Goal: Task Accomplishment & Management: Manage account settings

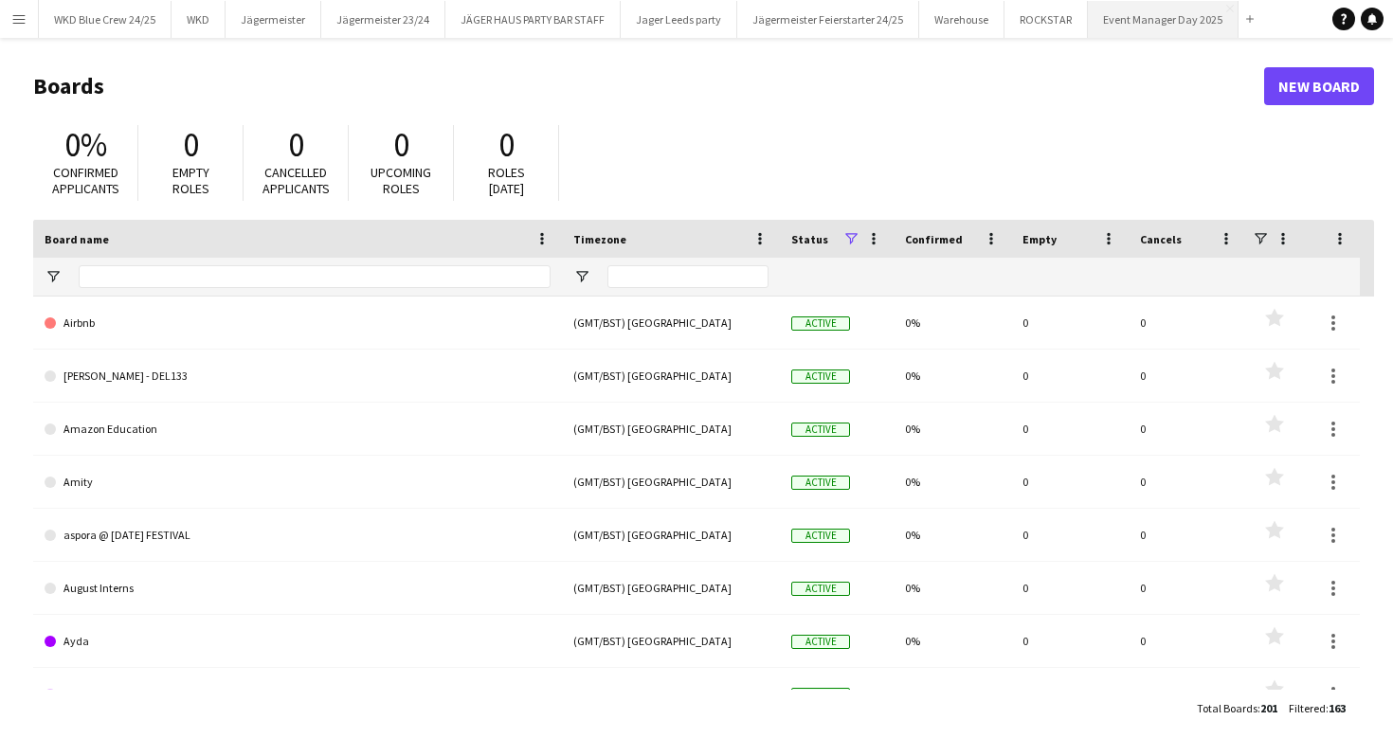
click at [1137, 13] on button "Event Manager Day 2025 Close" at bounding box center [1163, 19] width 151 height 37
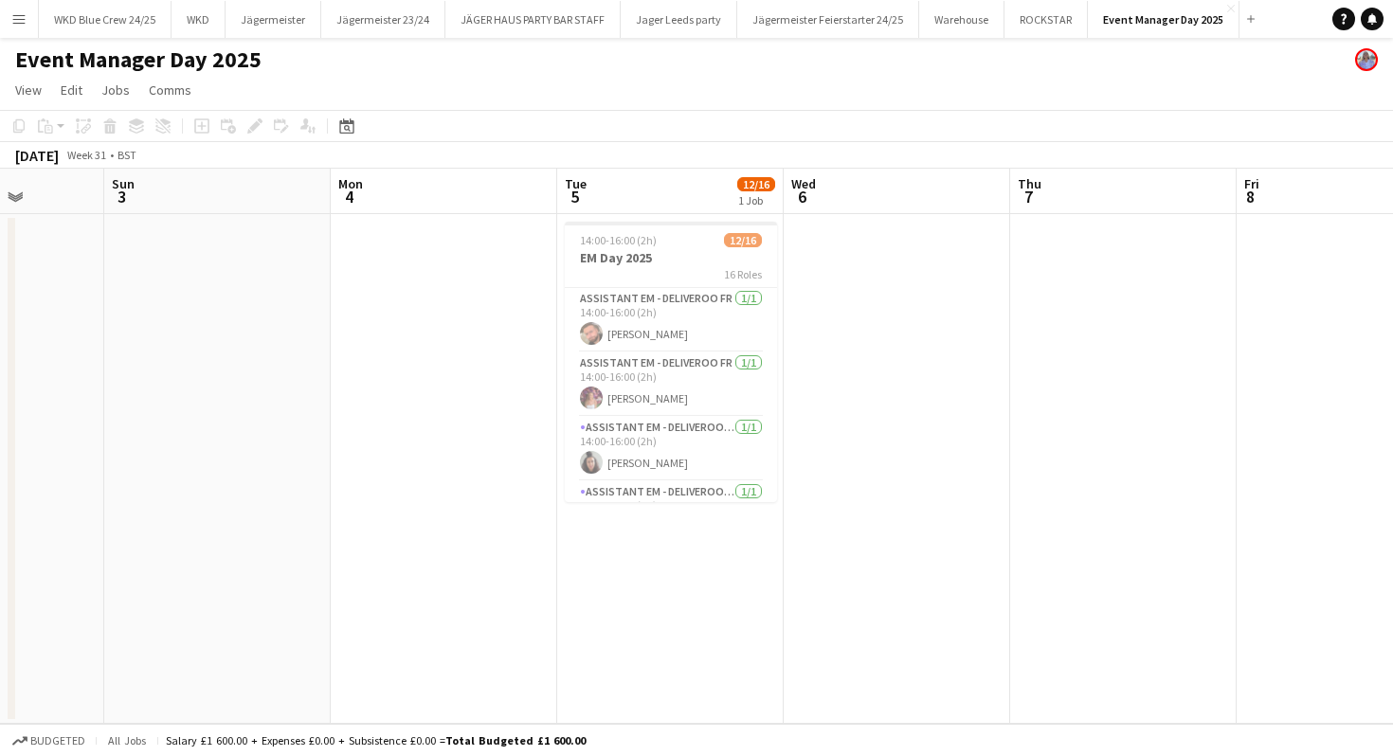
click at [27, 28] on button "Menu" at bounding box center [19, 19] width 38 height 38
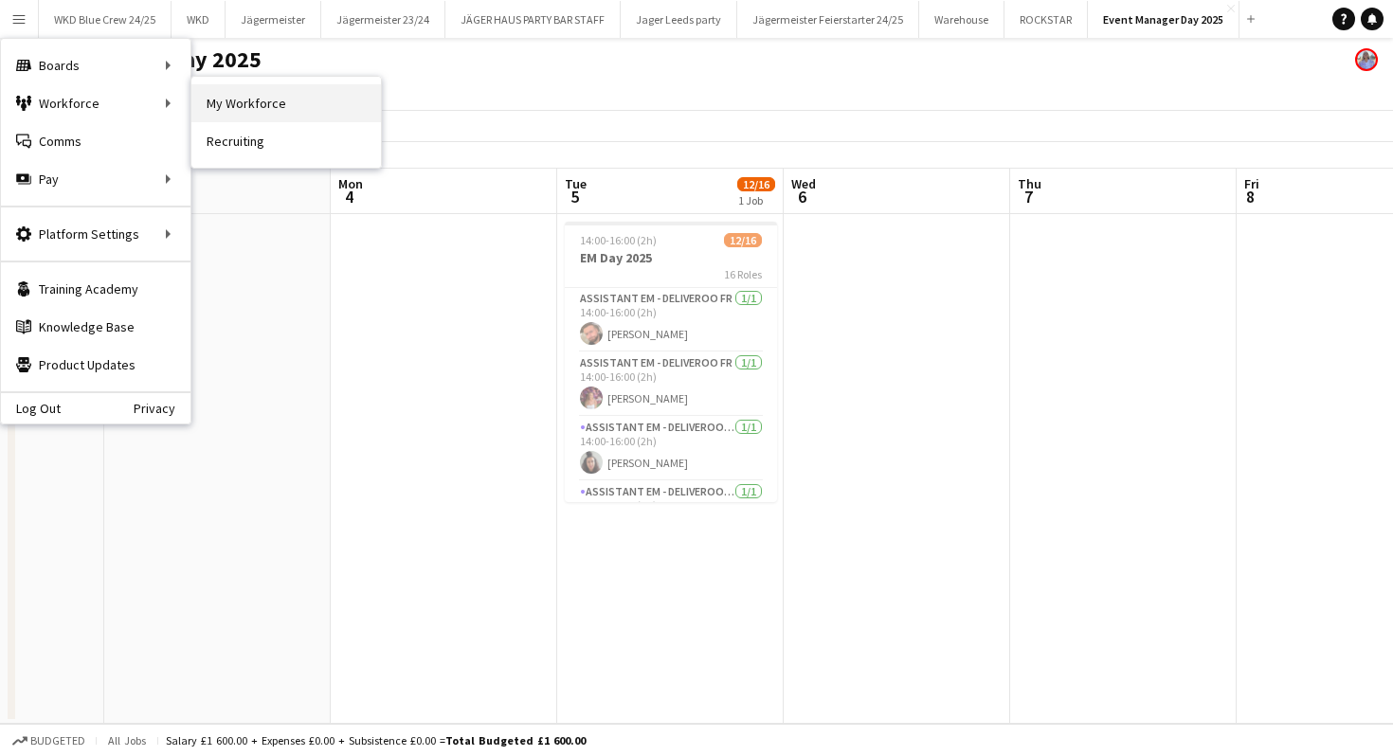
click at [269, 100] on link "My Workforce" at bounding box center [286, 103] width 190 height 38
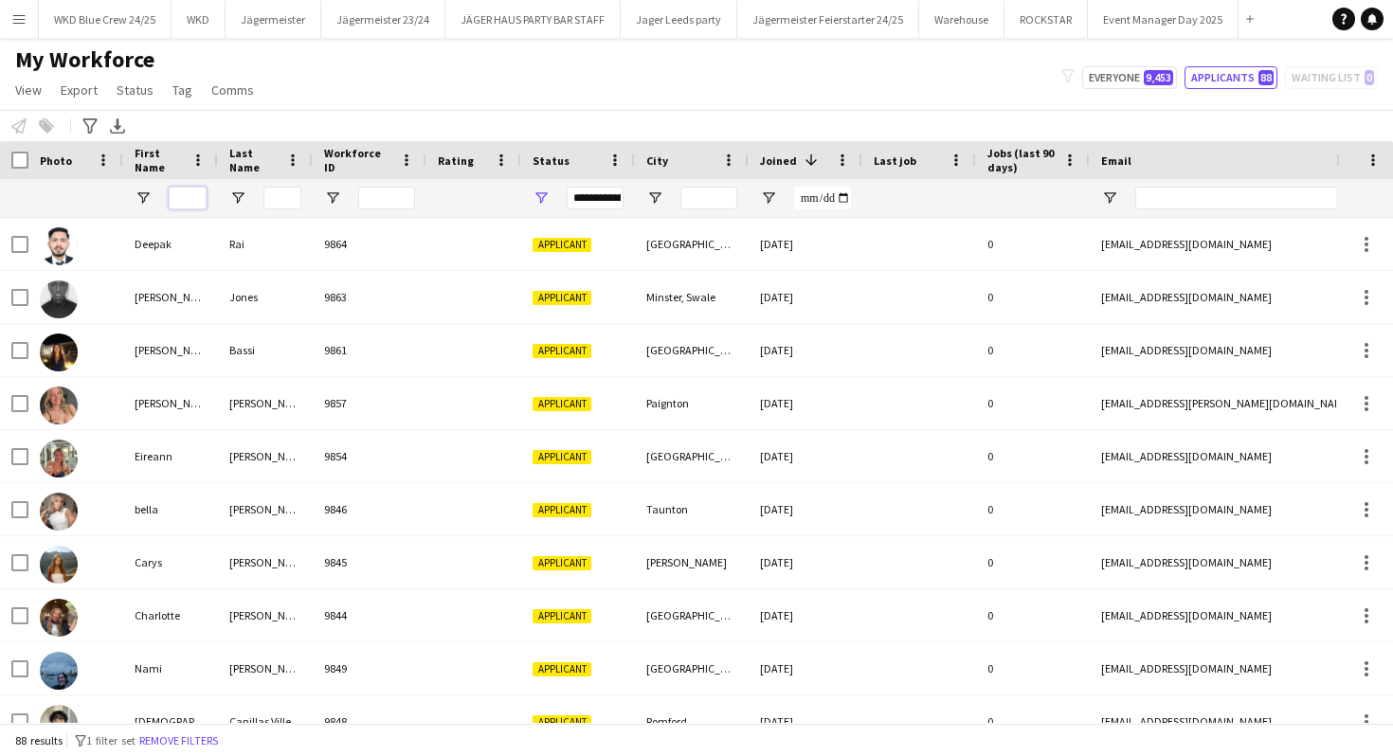
click at [175, 199] on input "First Name Filter Input" at bounding box center [188, 198] width 38 height 23
type input "*****"
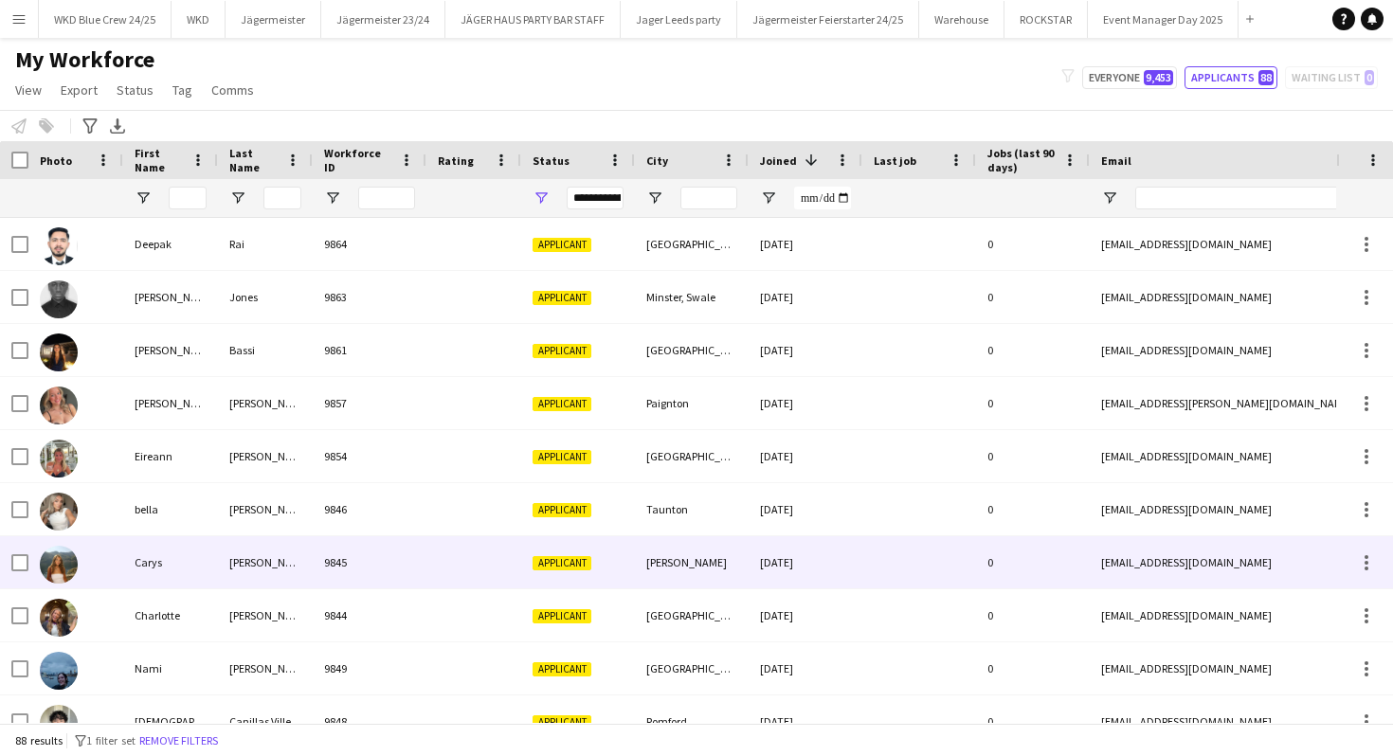
click at [282, 562] on div "[PERSON_NAME]" at bounding box center [265, 562] width 95 height 52
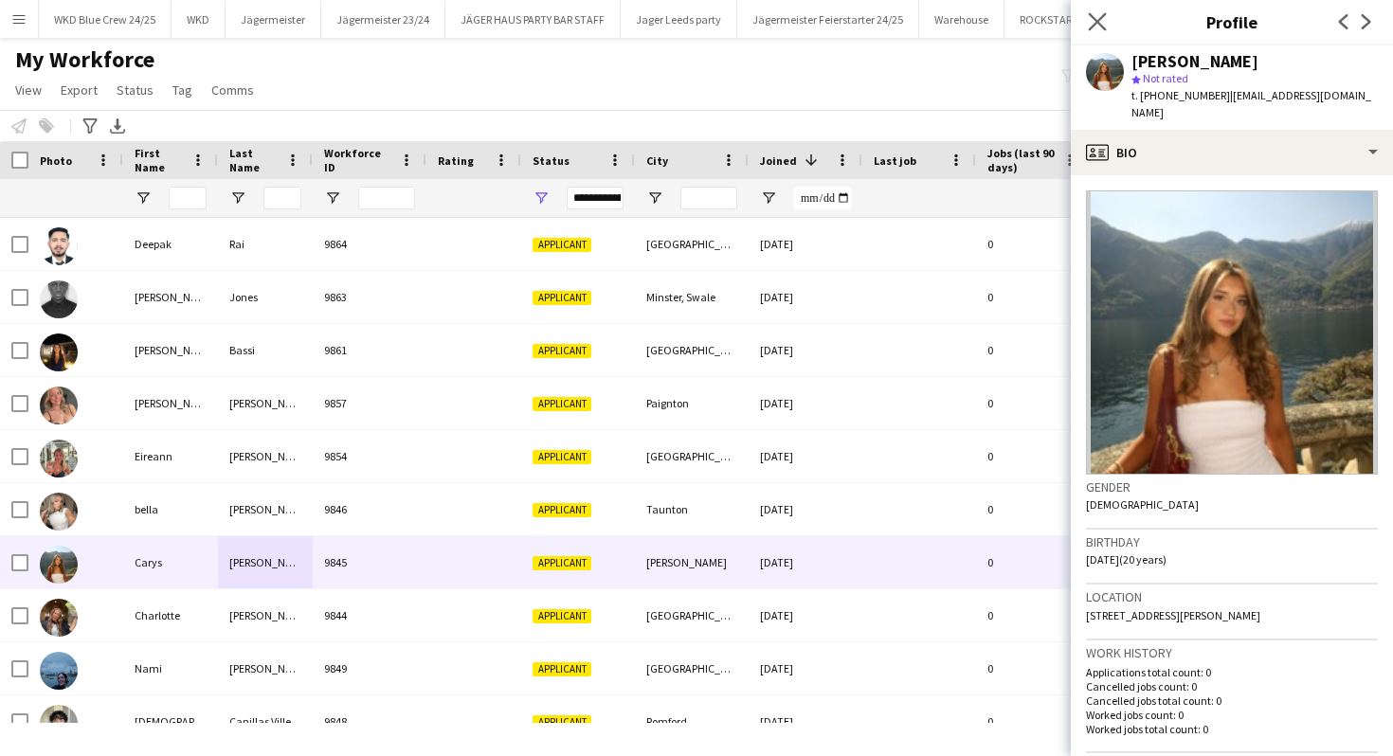
click at [1096, 11] on app-icon "Close pop-in" at bounding box center [1097, 22] width 27 height 27
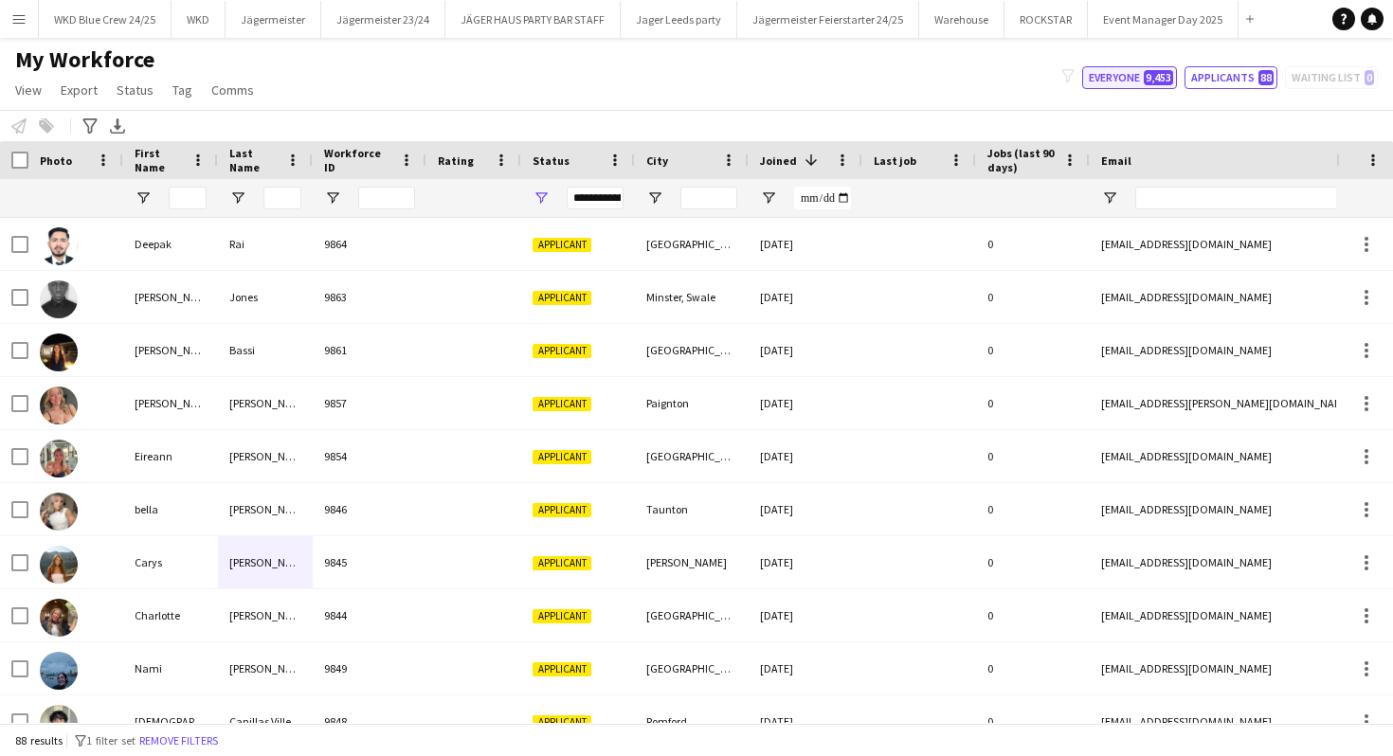
click at [1142, 66] on button "Everyone 9,453" at bounding box center [1129, 77] width 95 height 23
type input "**********"
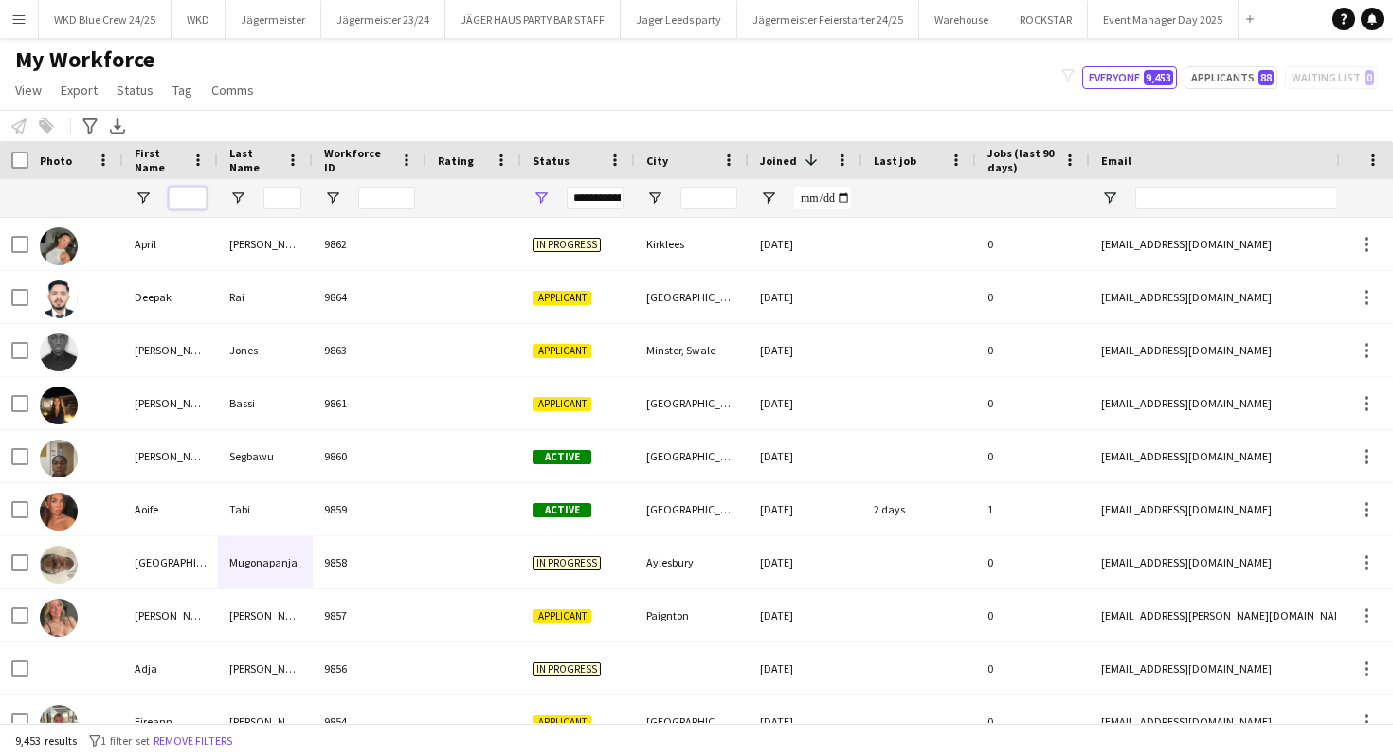
click at [190, 195] on input "First Name Filter Input" at bounding box center [188, 198] width 38 height 23
type input "*****"
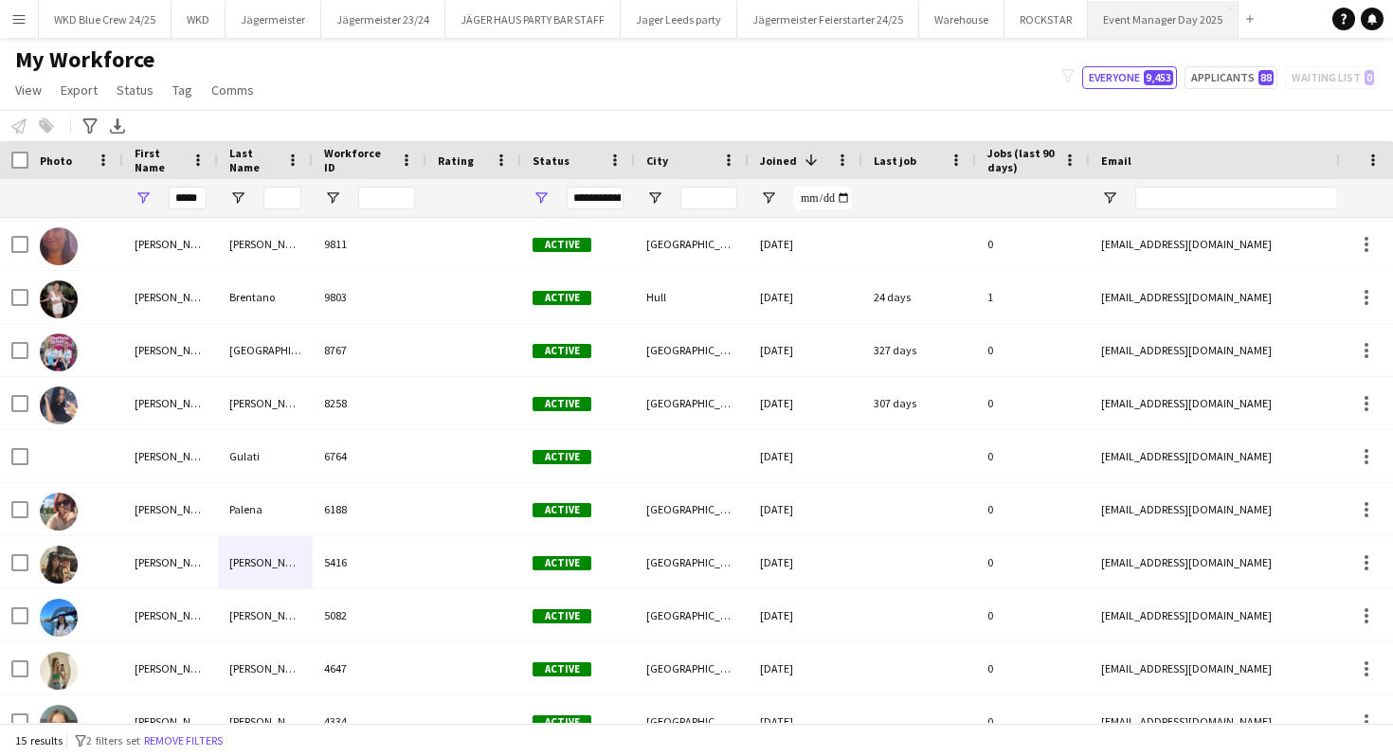
click at [1129, 18] on button "Event Manager Day 2025 Close" at bounding box center [1163, 19] width 151 height 37
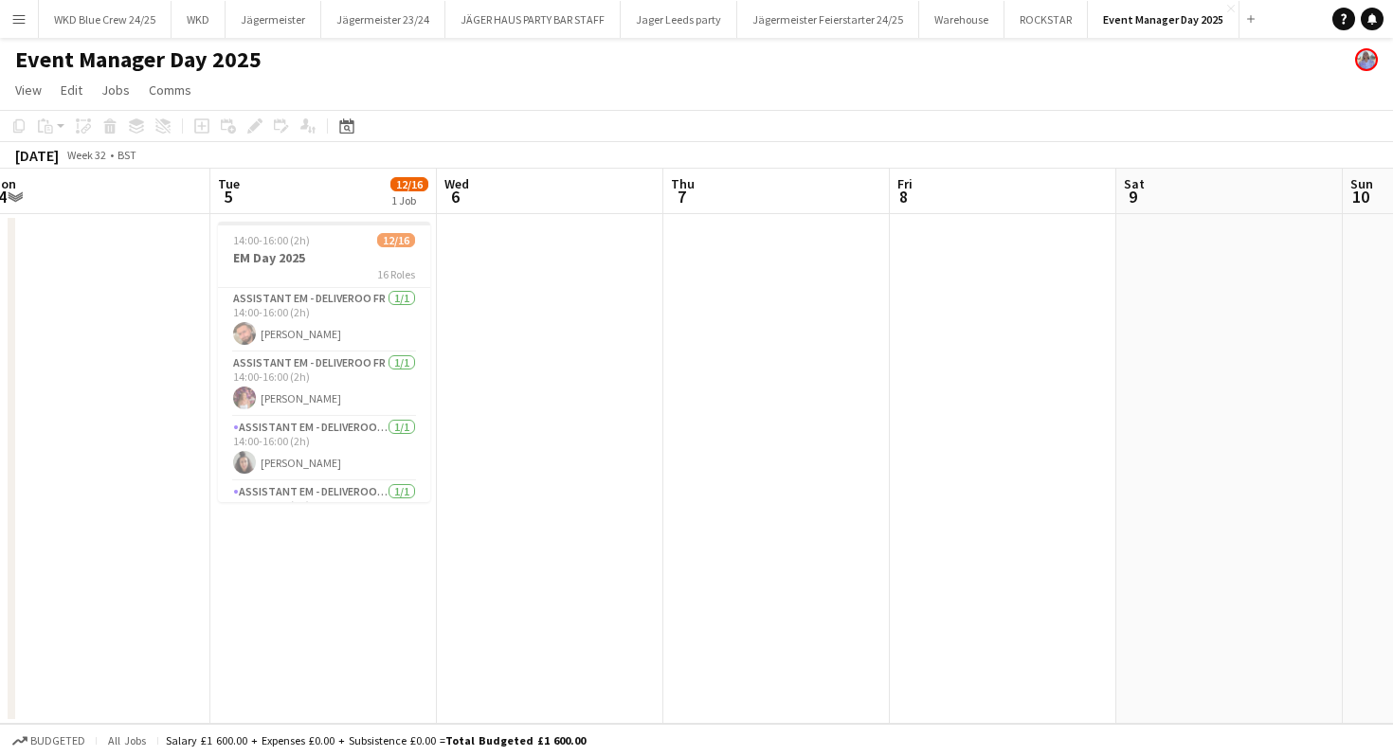
click at [532, 320] on app-date-cell at bounding box center [550, 469] width 227 height 510
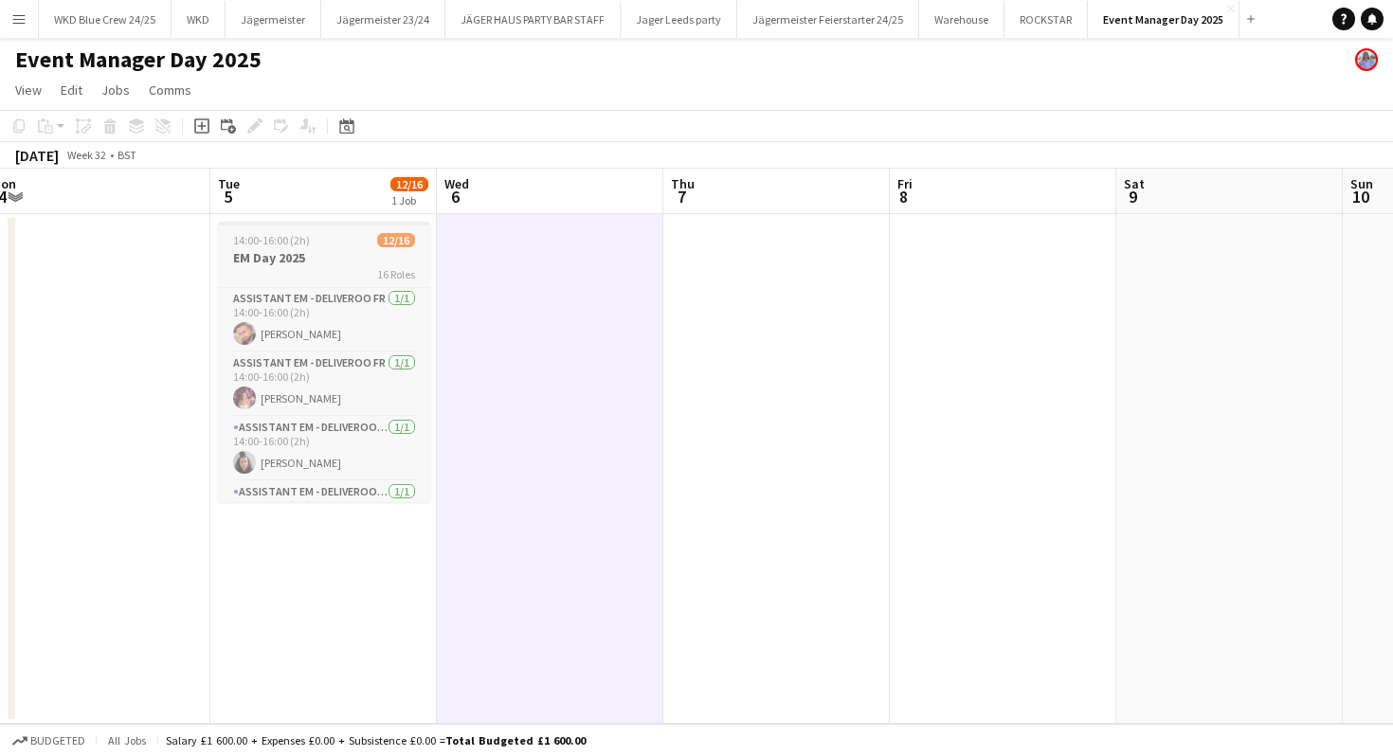
click at [279, 245] on span "14:00-16:00 (2h)" at bounding box center [271, 240] width 77 height 14
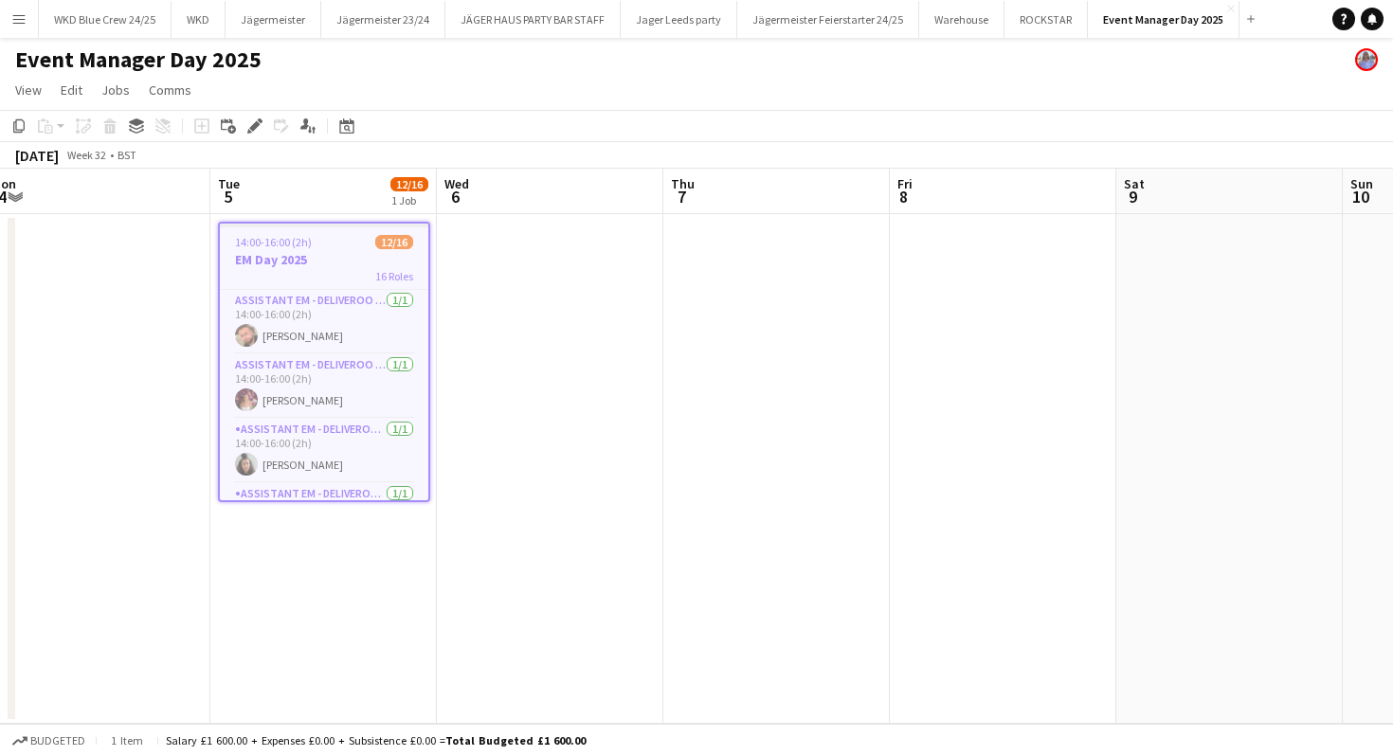
click at [482, 256] on app-date-cell at bounding box center [550, 469] width 227 height 510
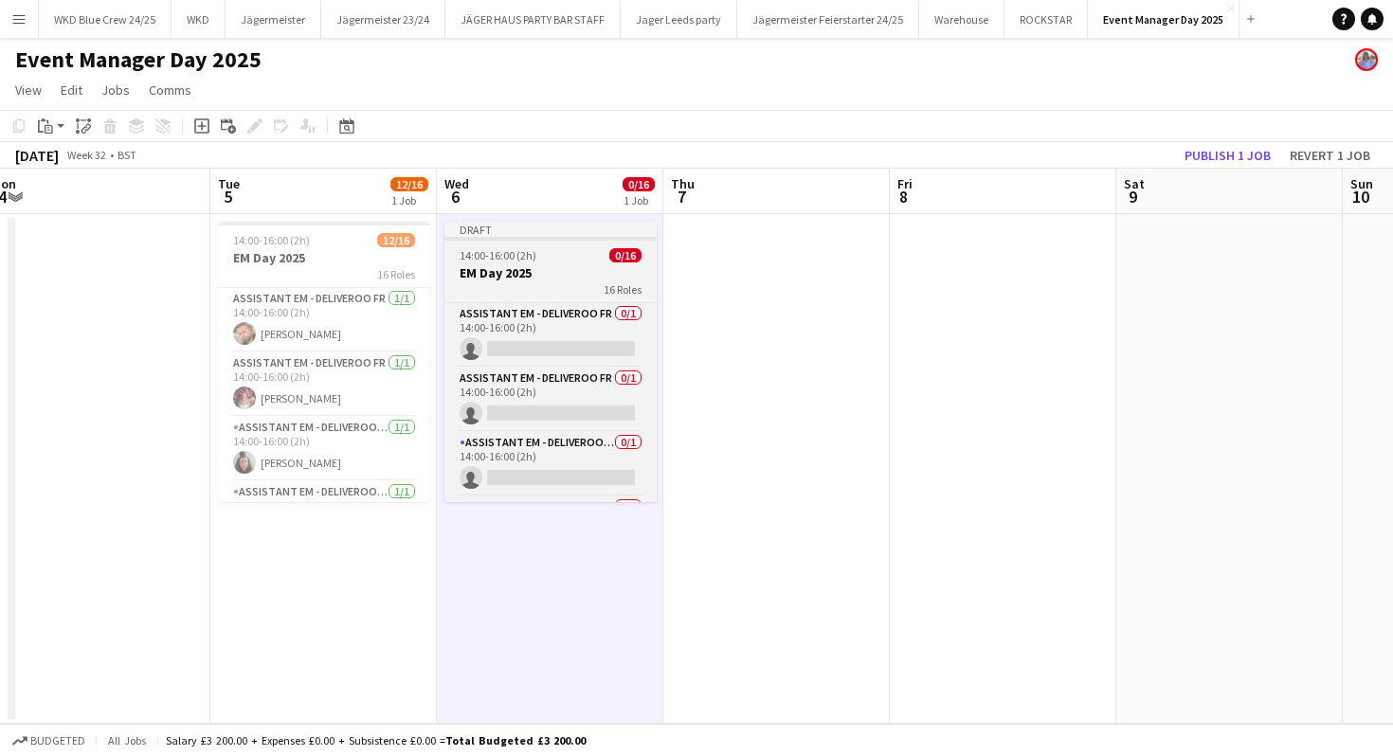
click at [510, 246] on app-job-card "Draft 14:00-16:00 (2h) 0/16 EM Day 2025 16 Roles Assistant EM - Deliveroo FR 0/…" at bounding box center [550, 362] width 212 height 281
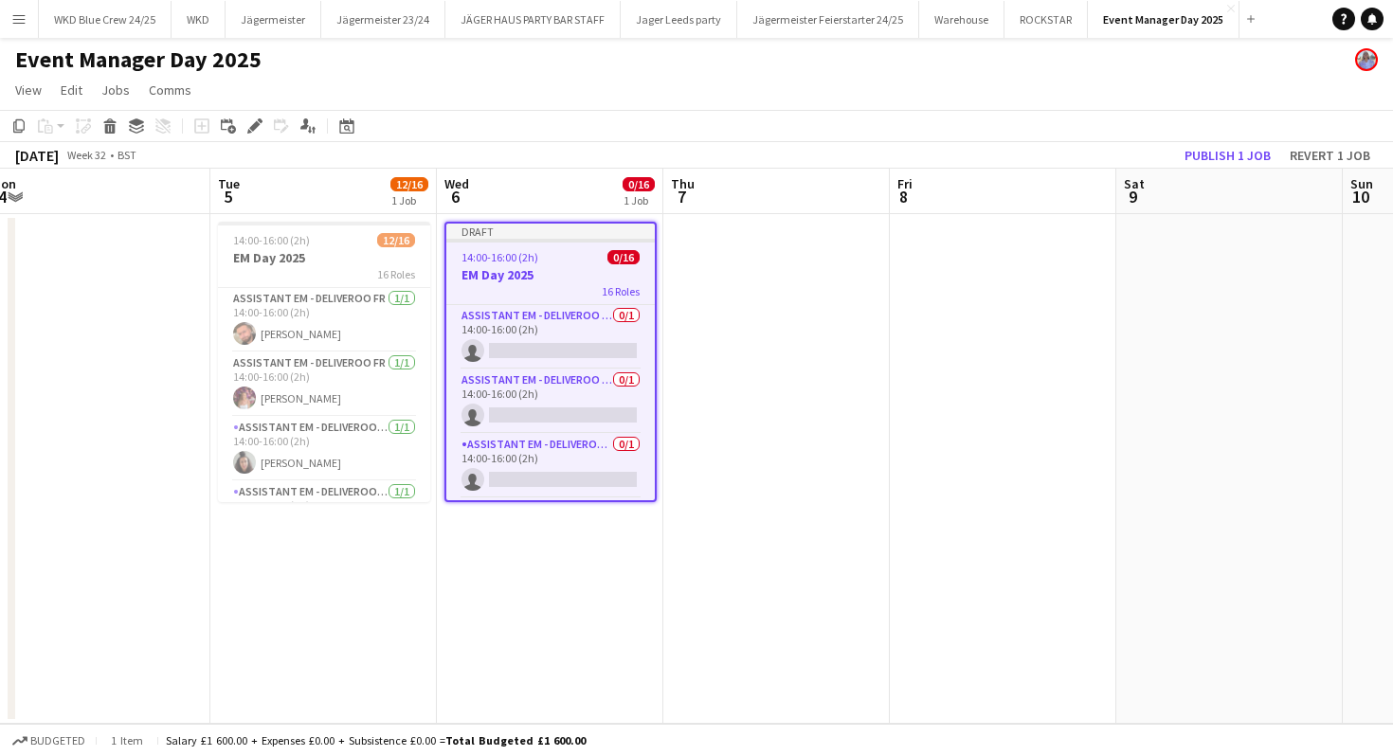
click at [510, 246] on app-job-card "Draft 14:00-16:00 (2h) 0/16 EM Day 2025 16 Roles Assistant EM - Deliveroo FR 0/…" at bounding box center [550, 362] width 212 height 281
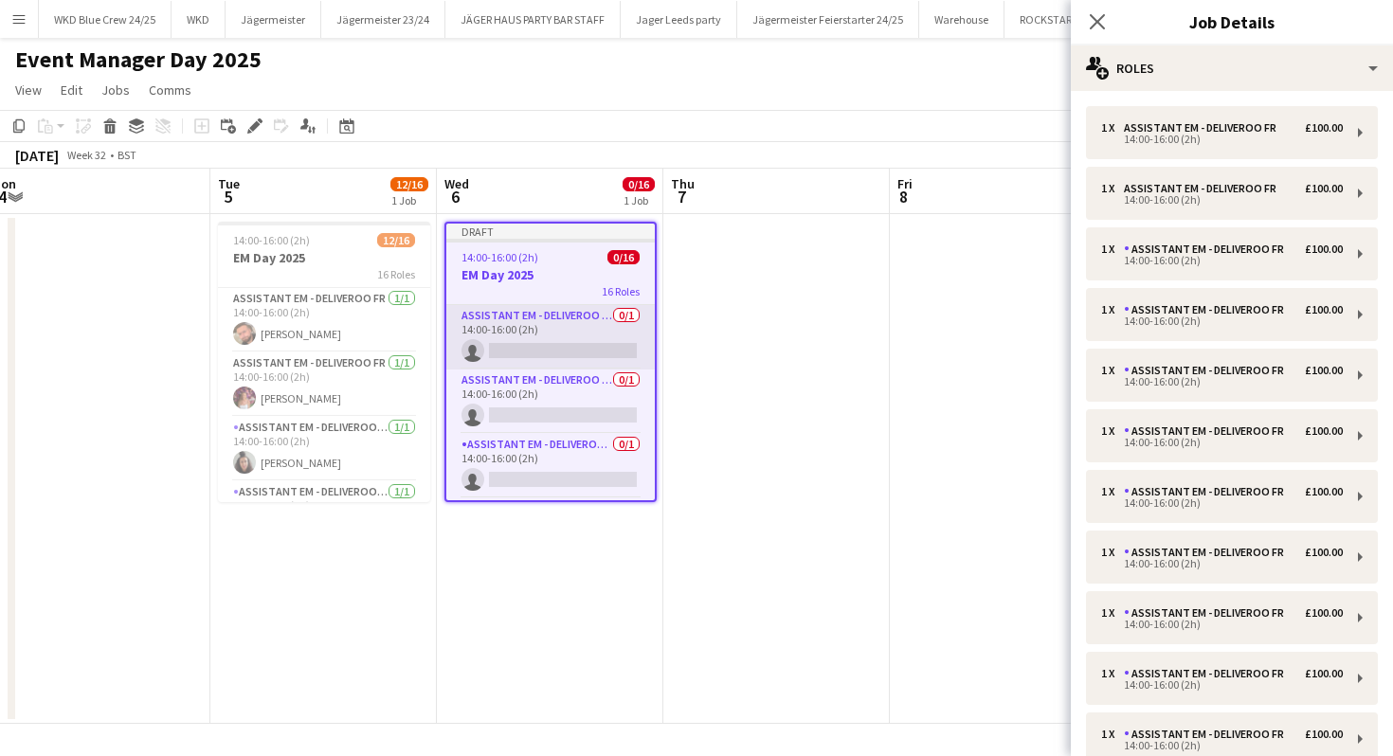
click at [539, 350] on app-card-role "Assistant EM - Deliveroo FR 0/1 14:00-16:00 (2h) single-neutral-actions" at bounding box center [550, 337] width 208 height 64
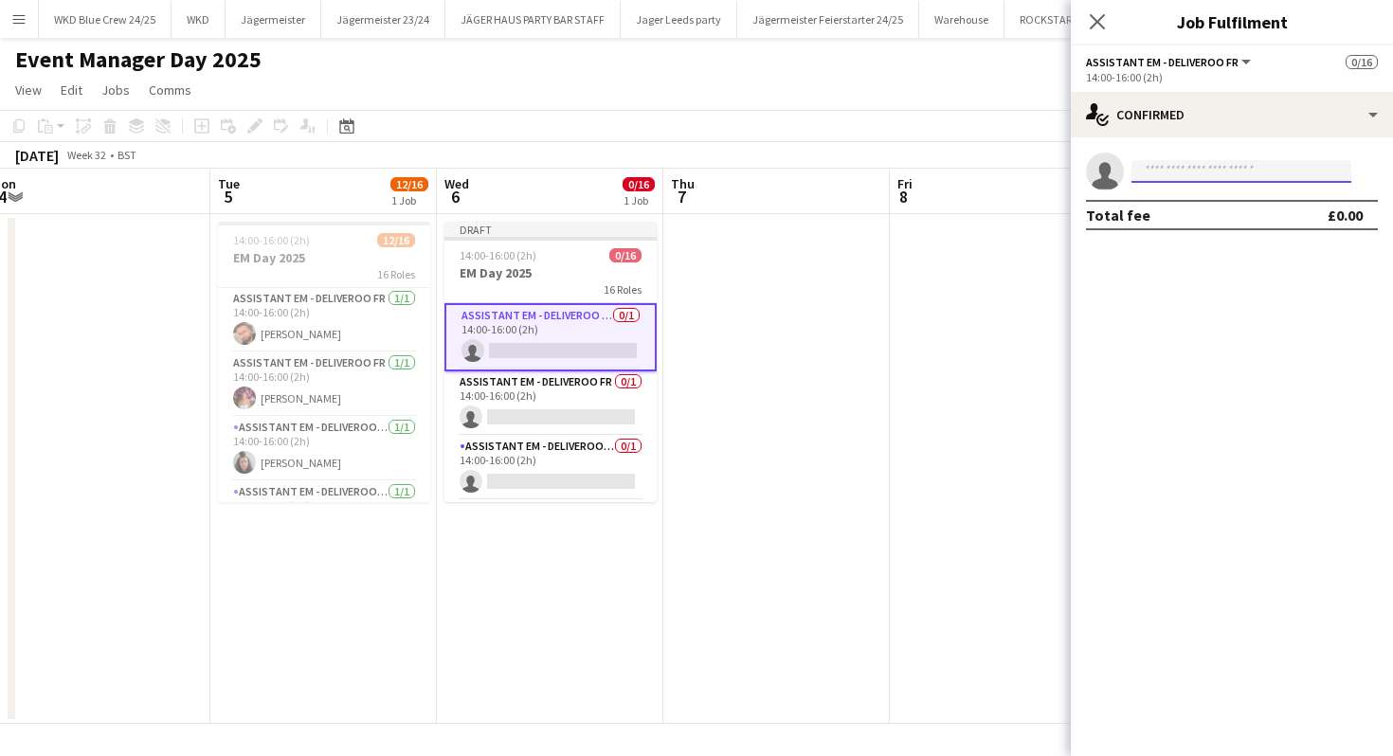
click at [1178, 170] on input at bounding box center [1242, 171] width 220 height 23
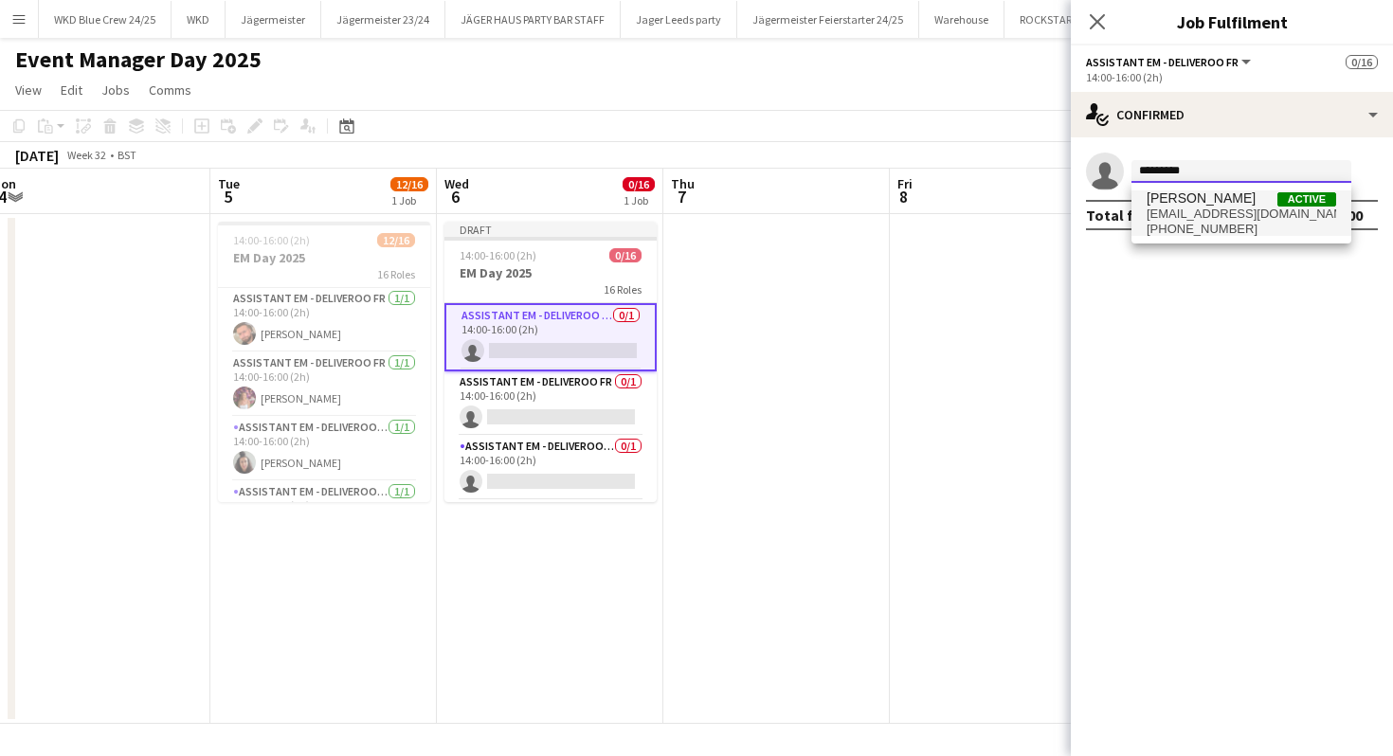
type input "*********"
click at [1194, 217] on span "[EMAIL_ADDRESS][DOMAIN_NAME]" at bounding box center [1242, 214] width 190 height 15
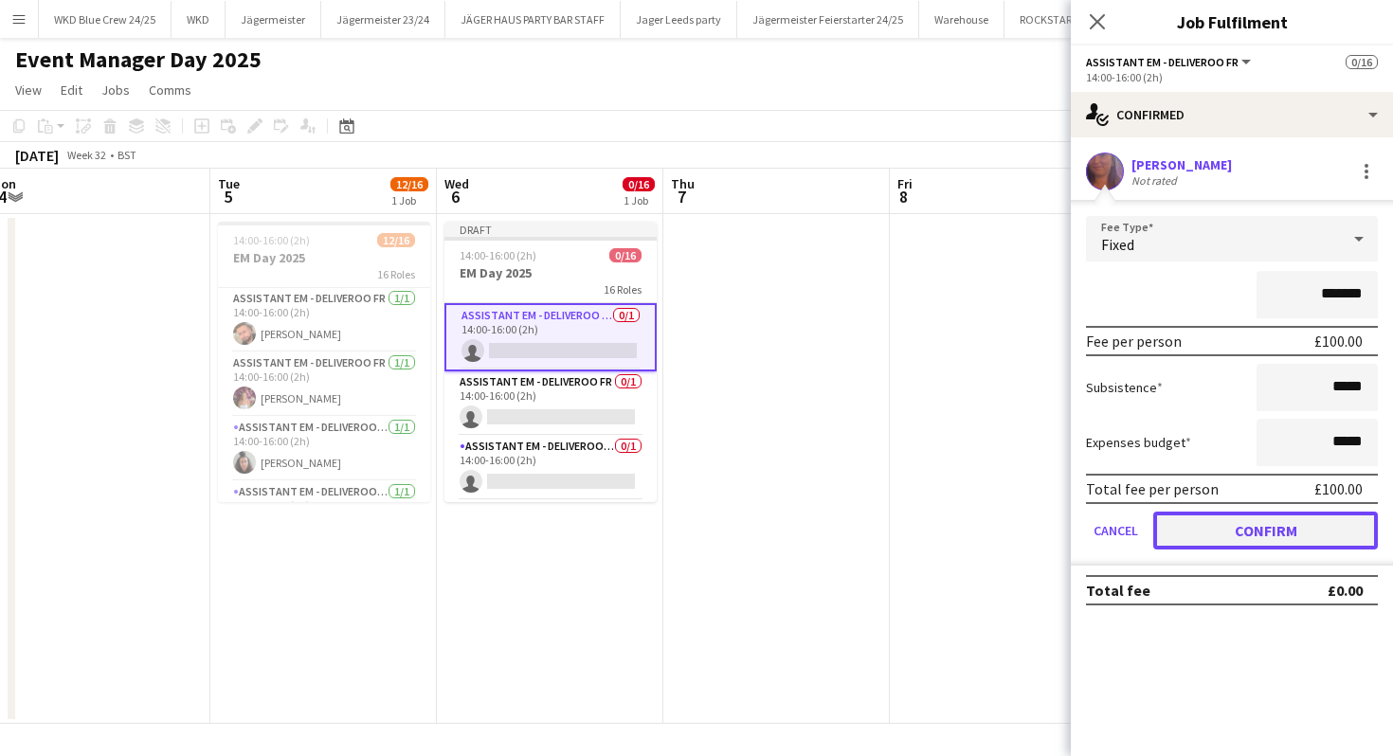
click at [1272, 529] on button "Confirm" at bounding box center [1265, 531] width 225 height 38
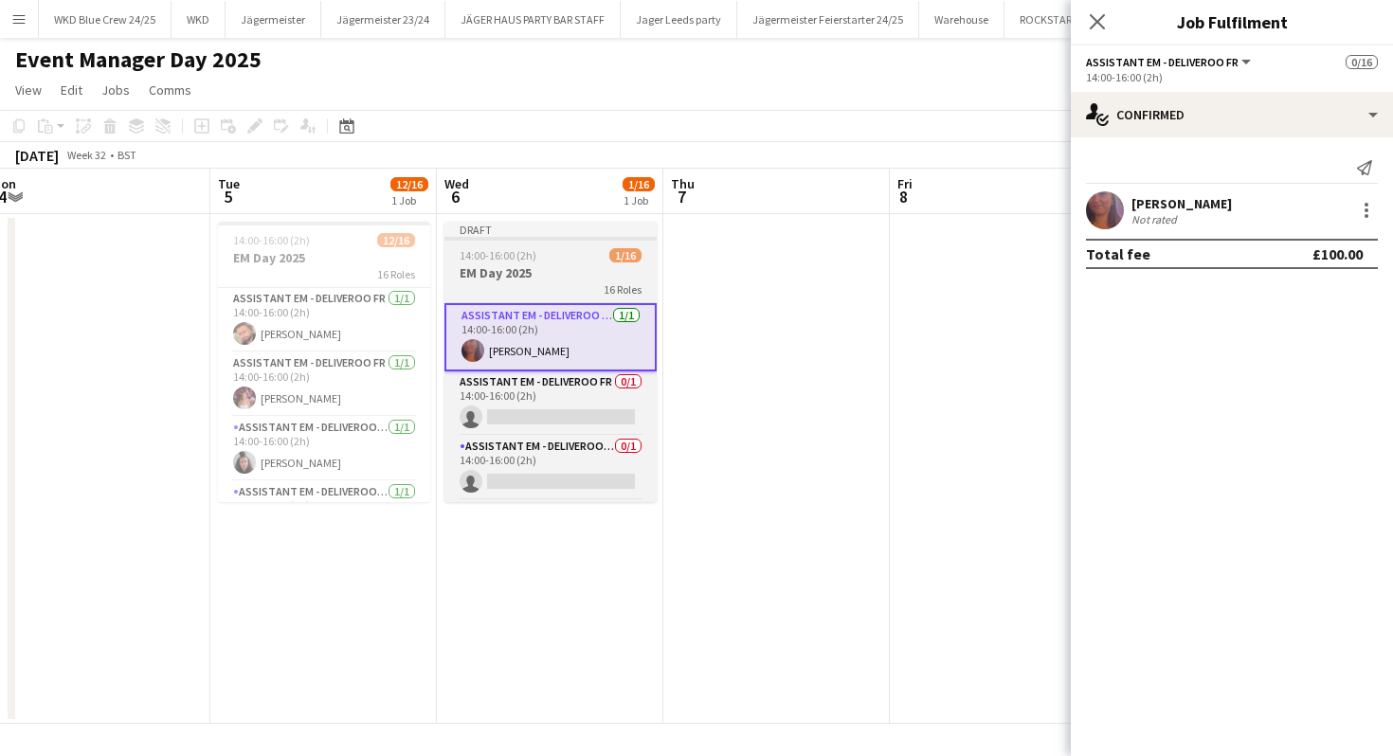
click at [565, 274] on h3 "EM Day 2025" at bounding box center [550, 272] width 212 height 17
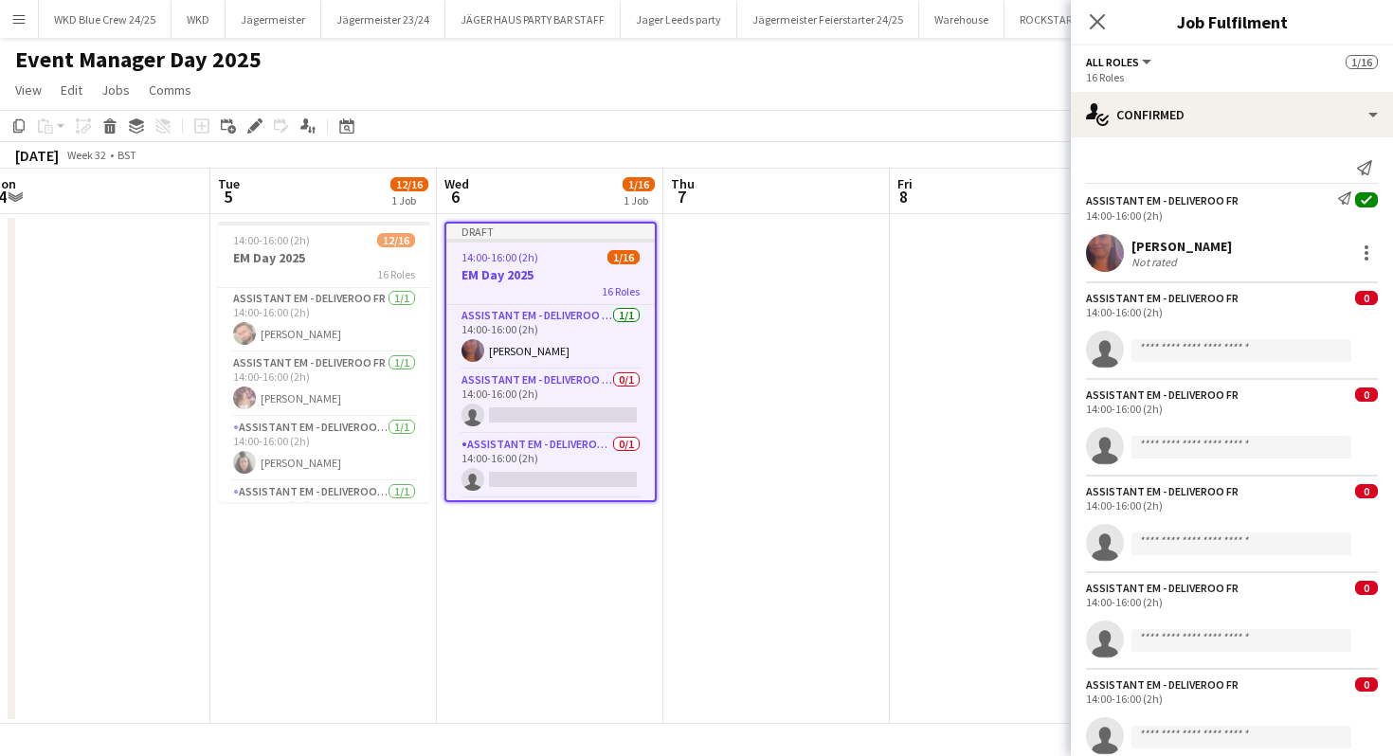
click at [1223, 318] on div "14:00-16:00 (2h)" at bounding box center [1232, 312] width 292 height 14
click at [545, 413] on app-card-role "Assistant EM - Deliveroo FR 0/1 14:00-16:00 (2h) single-neutral-actions" at bounding box center [550, 402] width 208 height 64
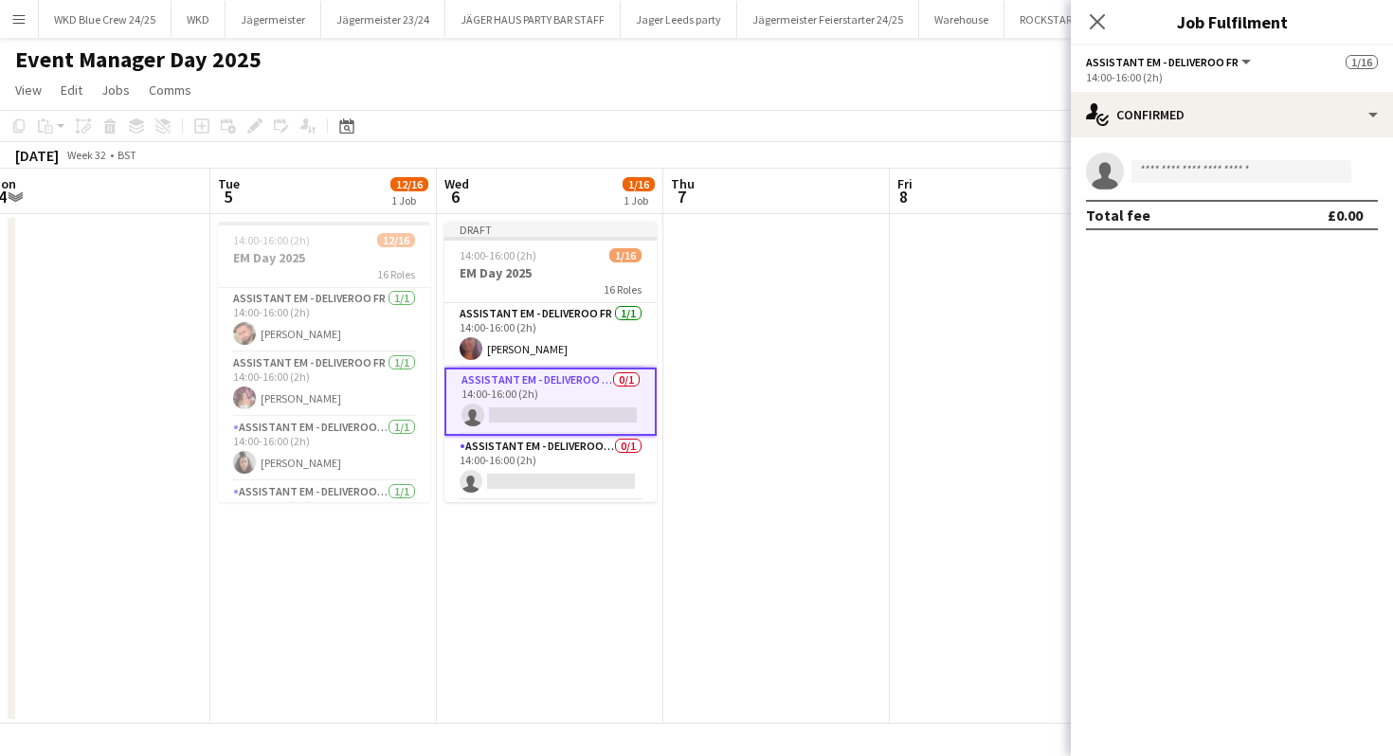
click at [575, 393] on app-card-role "Assistant EM - Deliveroo FR 0/1 14:00-16:00 (2h) single-neutral-actions" at bounding box center [550, 402] width 212 height 68
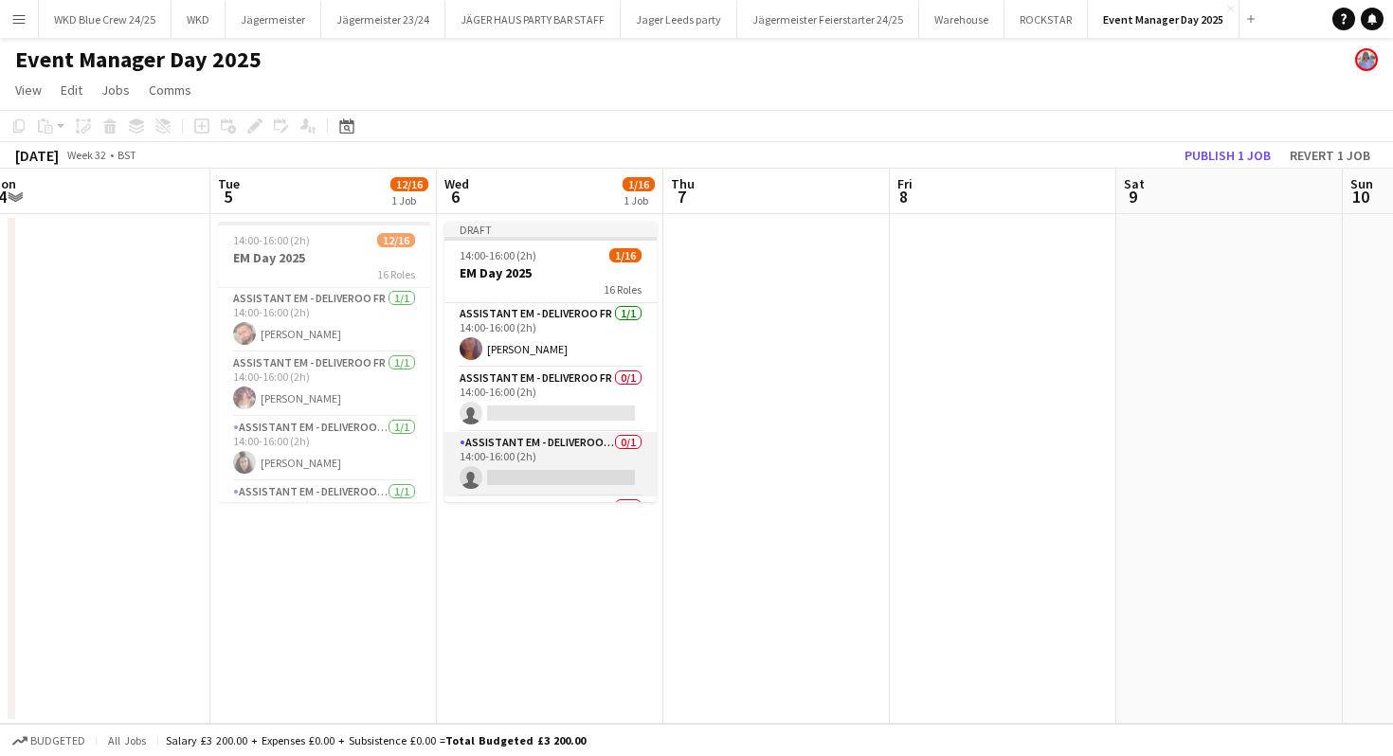
click at [556, 450] on app-card-role "Assistant EM - Deliveroo FR 0/1 14:00-16:00 (2h) single-neutral-actions" at bounding box center [550, 464] width 212 height 64
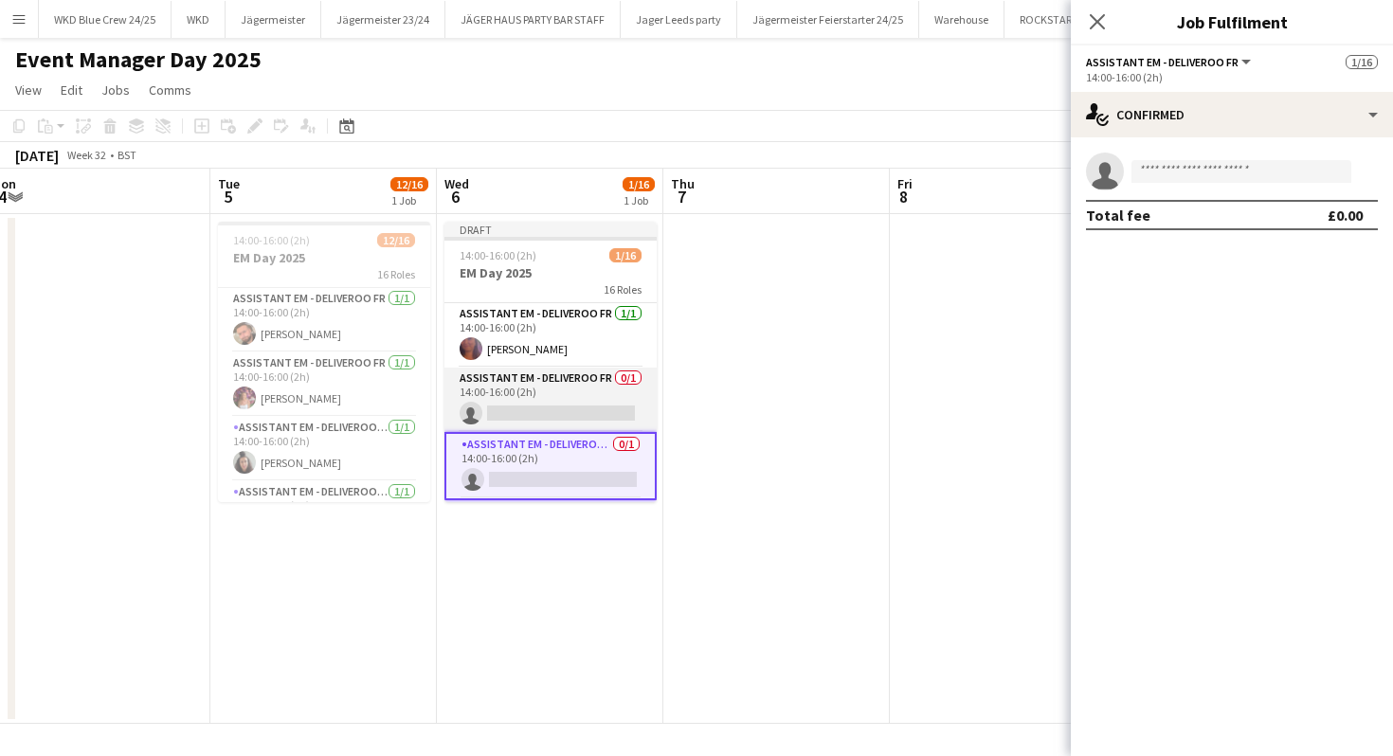
click at [559, 395] on app-card-role "Assistant EM - Deliveroo FR 0/1 14:00-16:00 (2h) single-neutral-actions" at bounding box center [550, 400] width 212 height 64
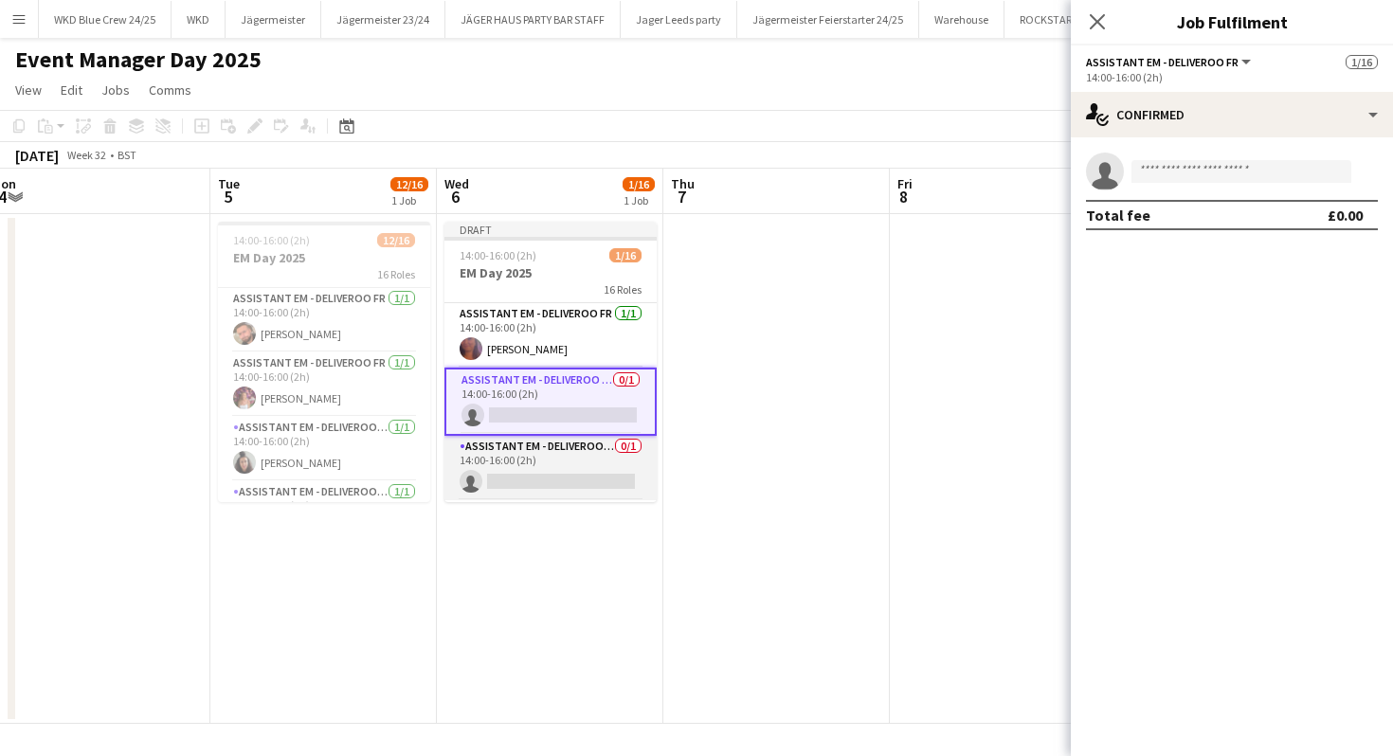
click at [548, 456] on app-card-role "Assistant EM - Deliveroo FR 0/1 14:00-16:00 (2h) single-neutral-actions" at bounding box center [550, 468] width 212 height 64
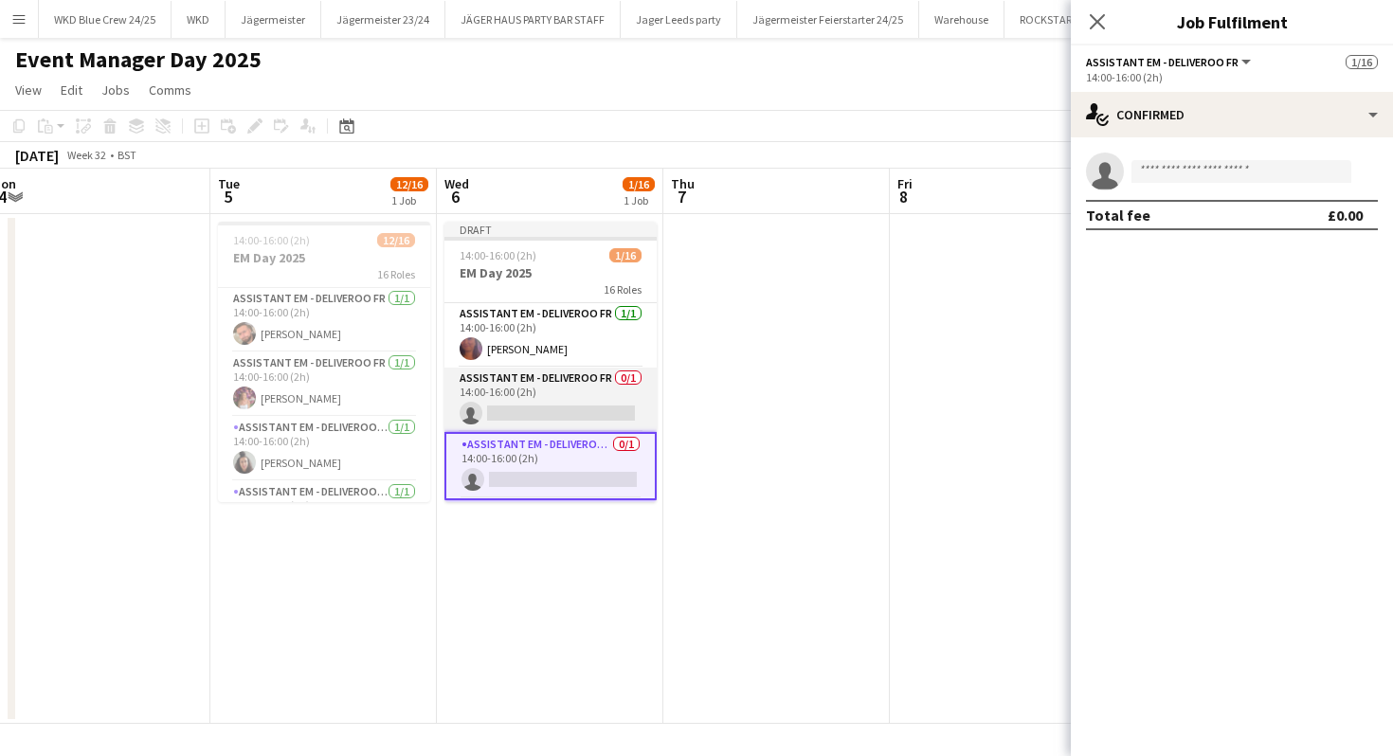
click at [551, 408] on app-card-role "Assistant EM - Deliveroo FR 0/1 14:00-16:00 (2h) single-neutral-actions" at bounding box center [550, 400] width 212 height 64
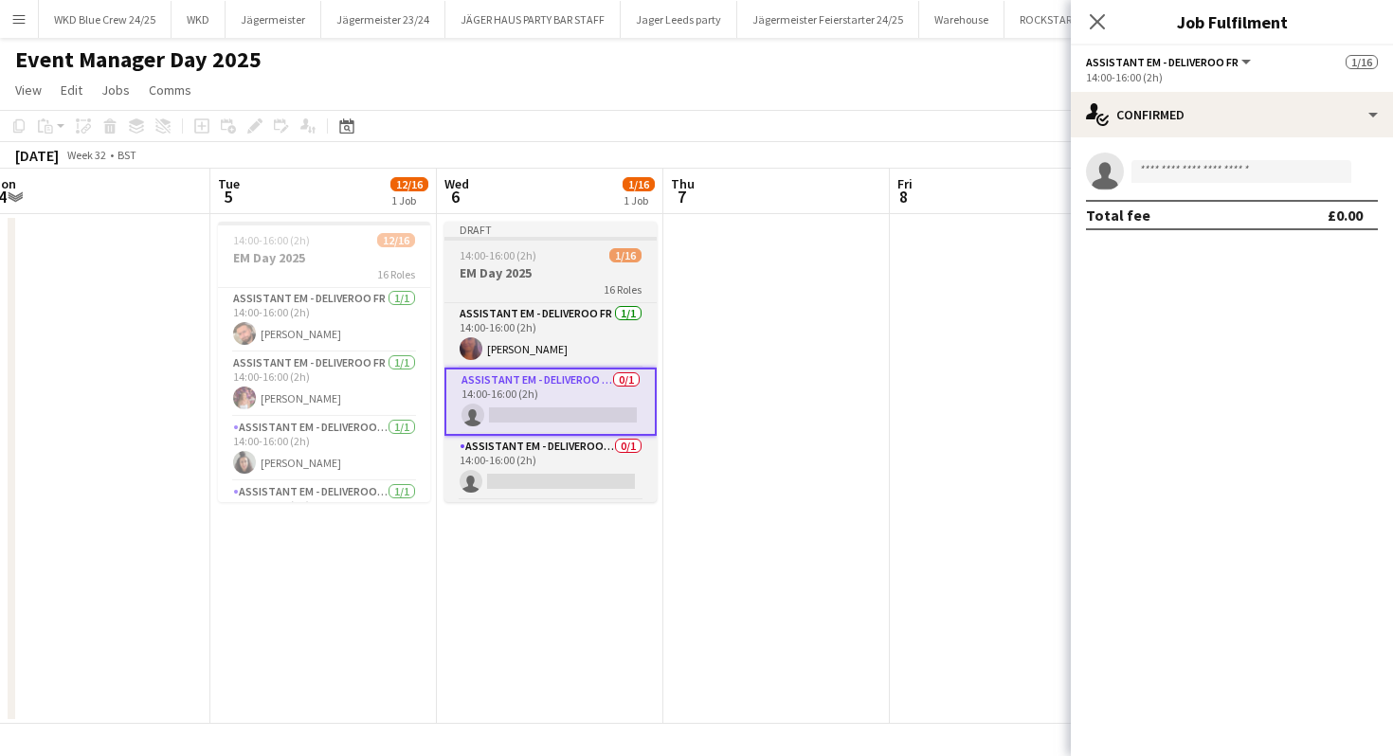
click at [554, 268] on h3 "EM Day 2025" at bounding box center [550, 272] width 212 height 17
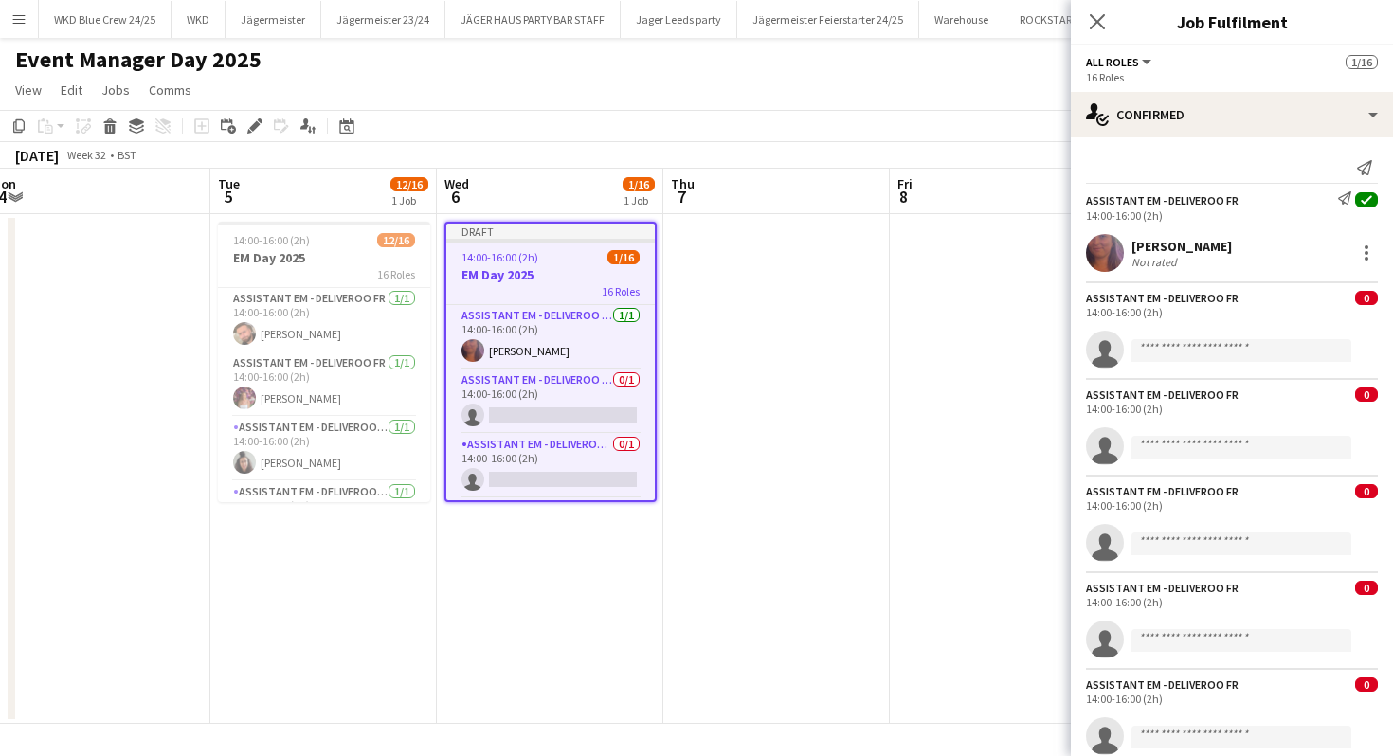
click at [1318, 313] on div "14:00-16:00 (2h)" at bounding box center [1232, 312] width 292 height 14
click at [1097, 12] on icon "Close pop-in" at bounding box center [1097, 21] width 18 height 18
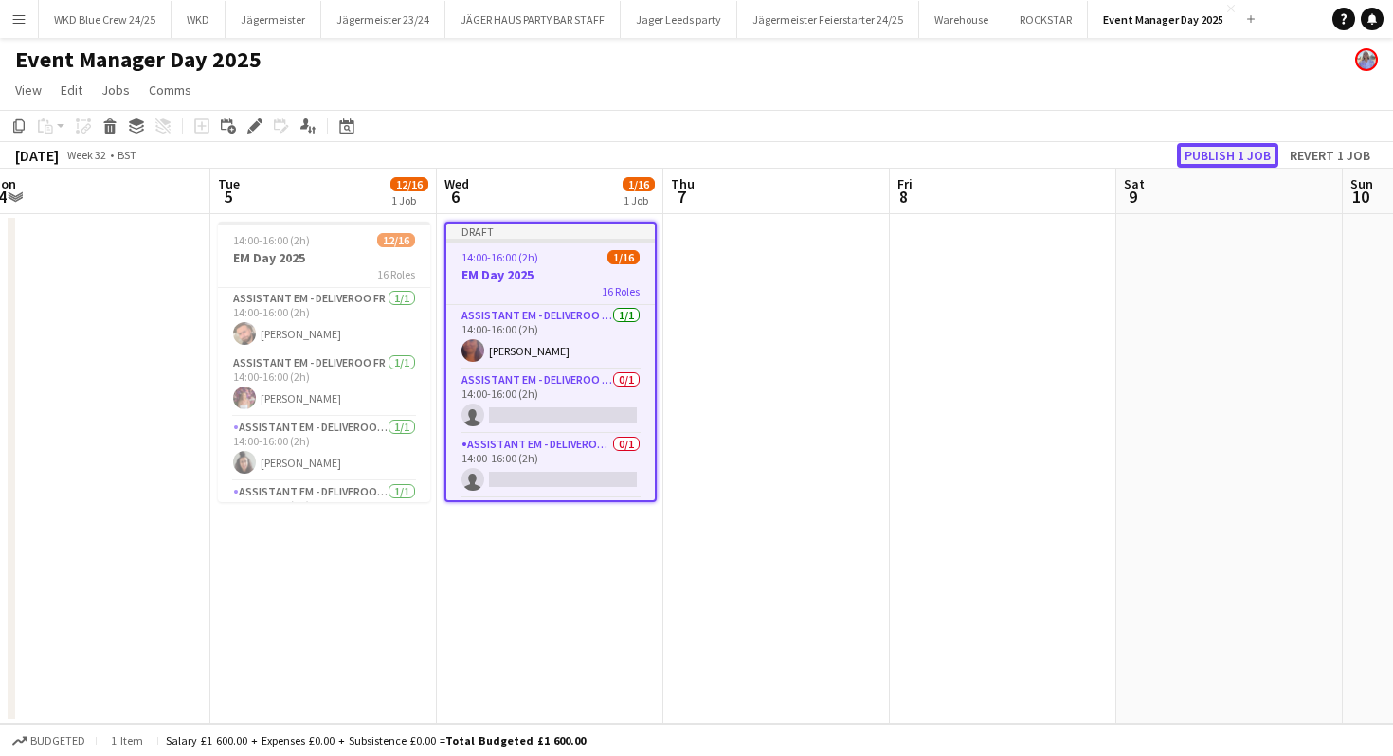
click at [1208, 150] on button "Publish 1 job" at bounding box center [1227, 155] width 101 height 25
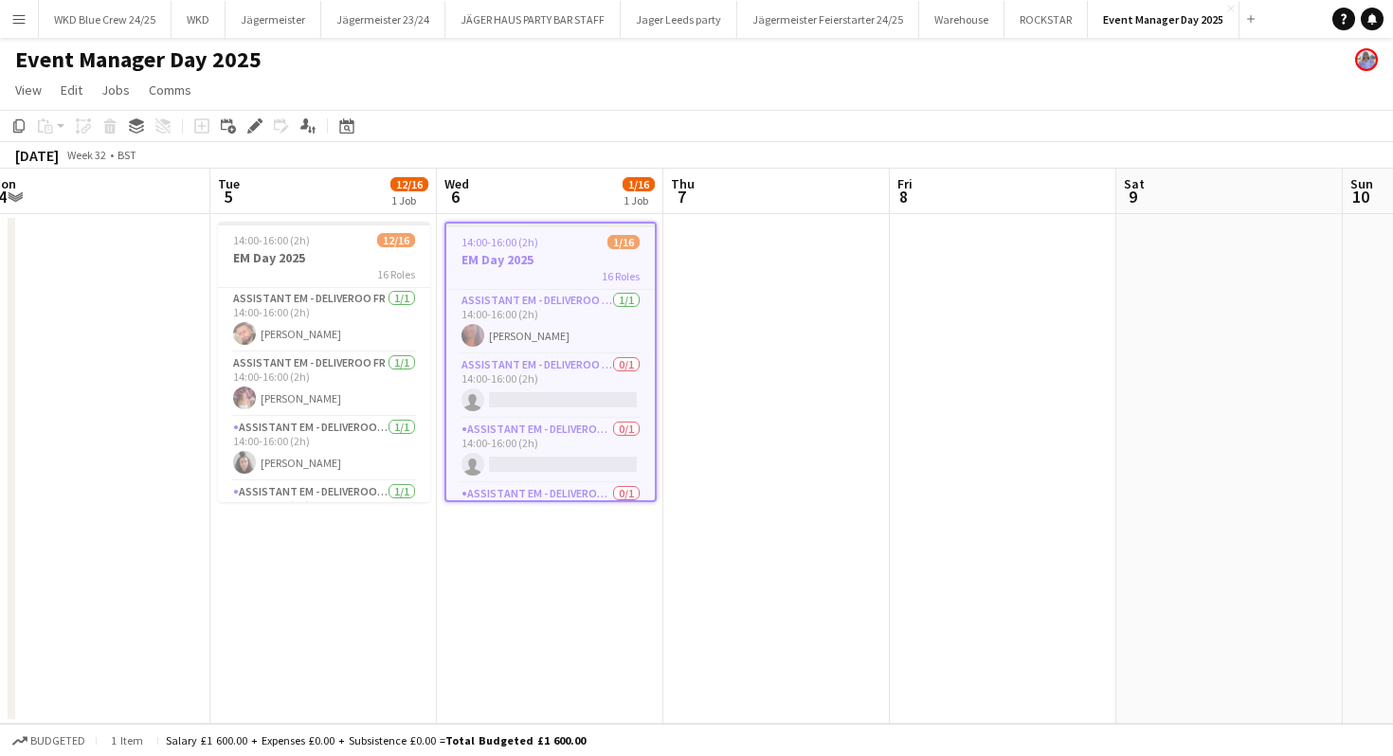
click at [789, 313] on app-date-cell at bounding box center [776, 469] width 227 height 510
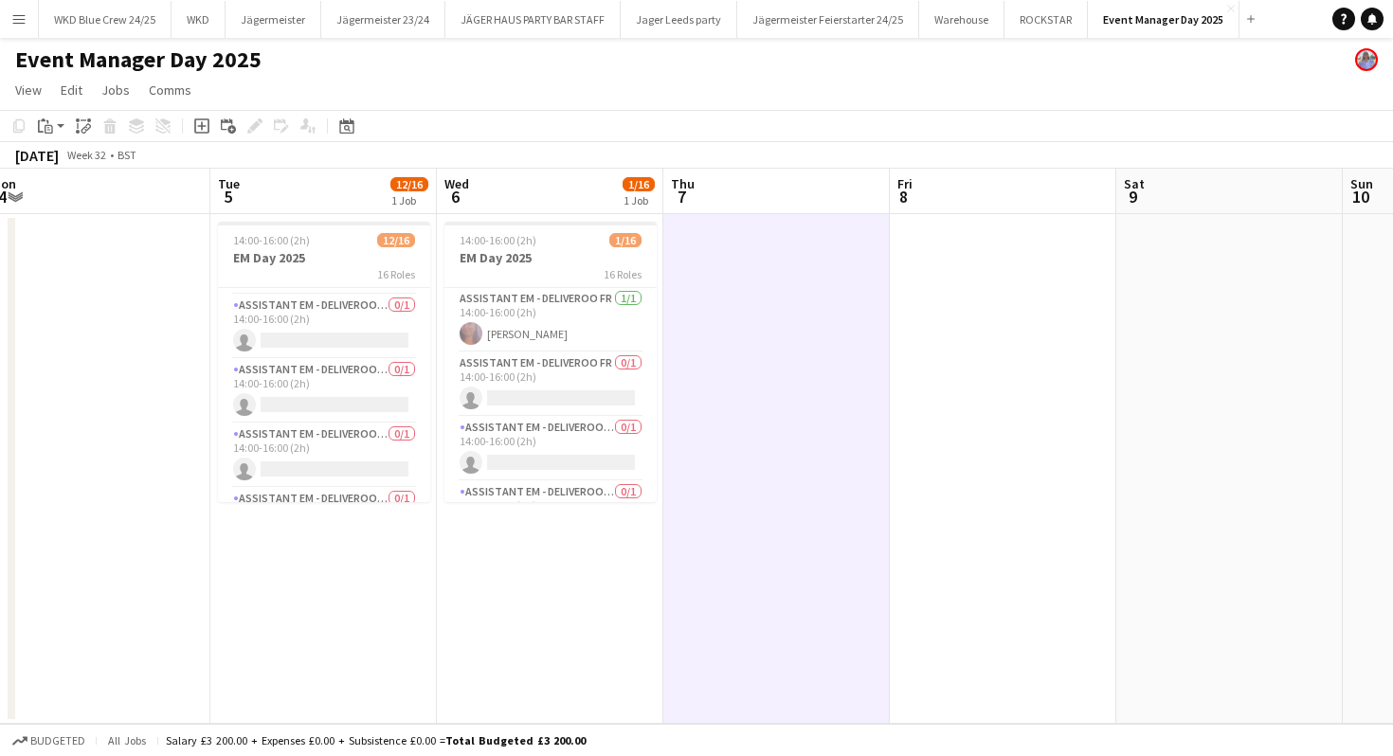
scroll to position [817, 0]
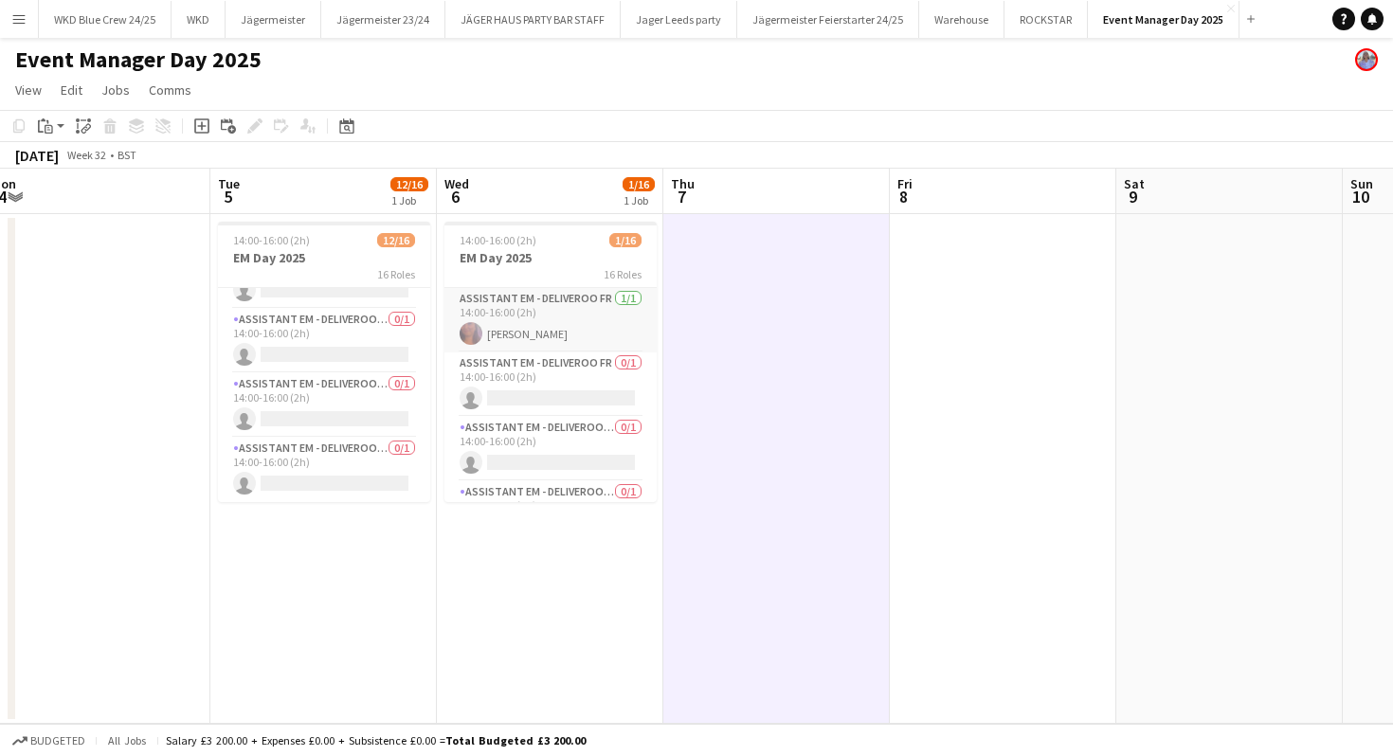
click at [548, 294] on app-card-role "Assistant EM - Deliveroo [DATE] 14:00-16:00 (2h) [PERSON_NAME]" at bounding box center [550, 320] width 212 height 64
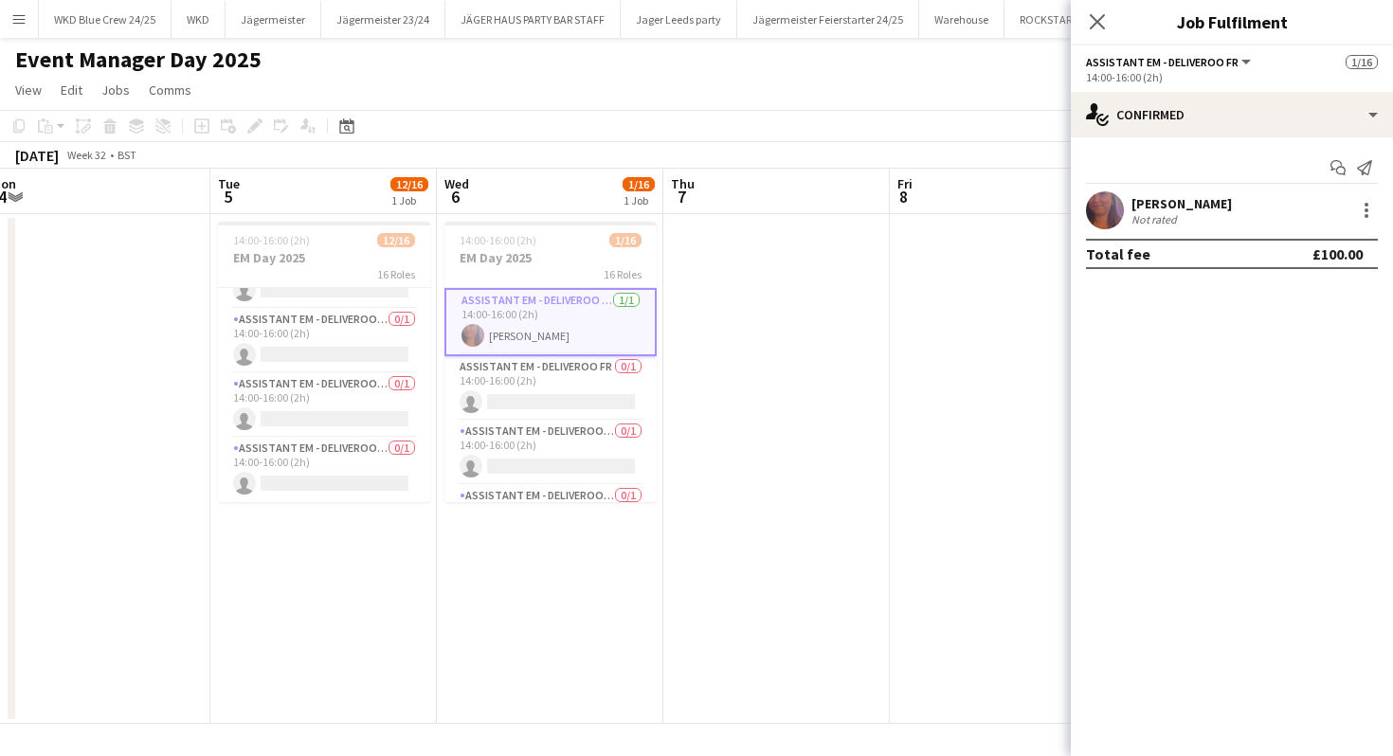
click at [1231, 212] on div "Not rated" at bounding box center [1182, 219] width 100 height 14
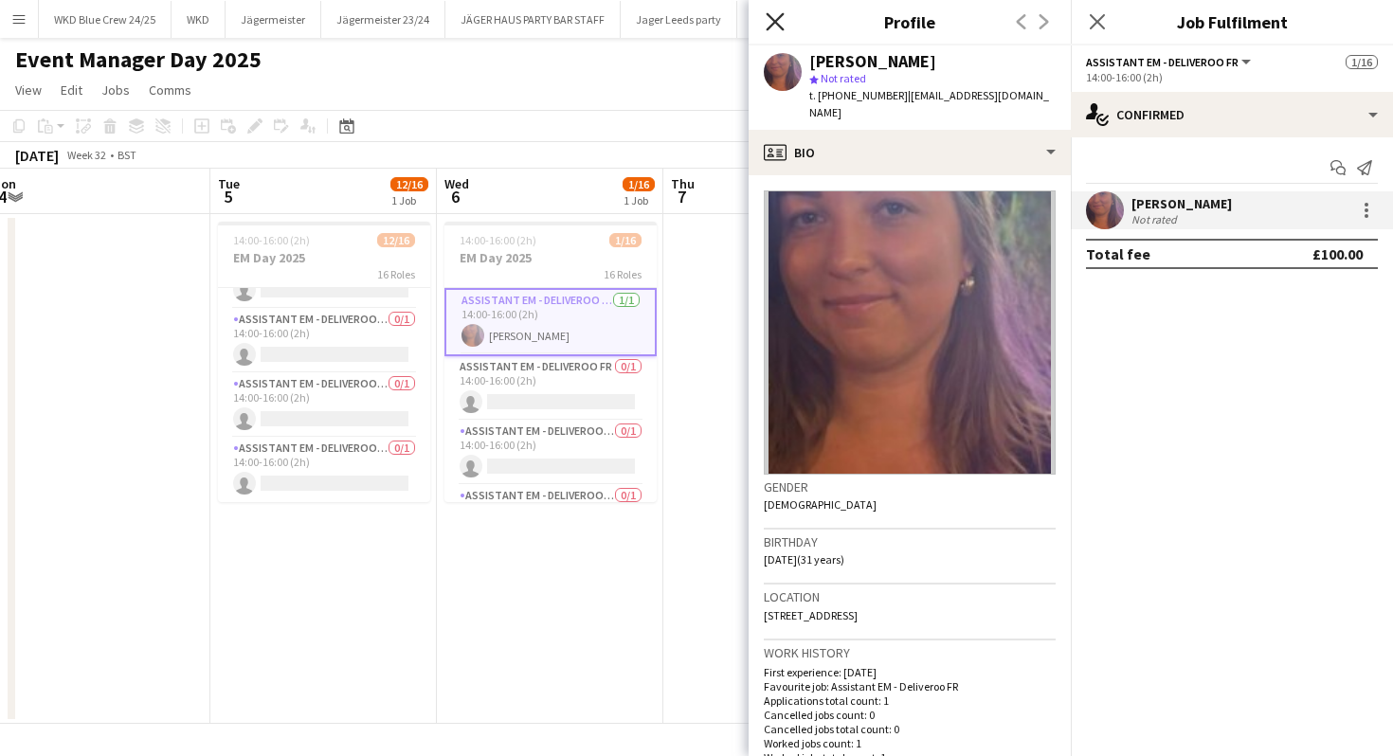
click at [771, 17] on icon at bounding box center [775, 21] width 18 height 18
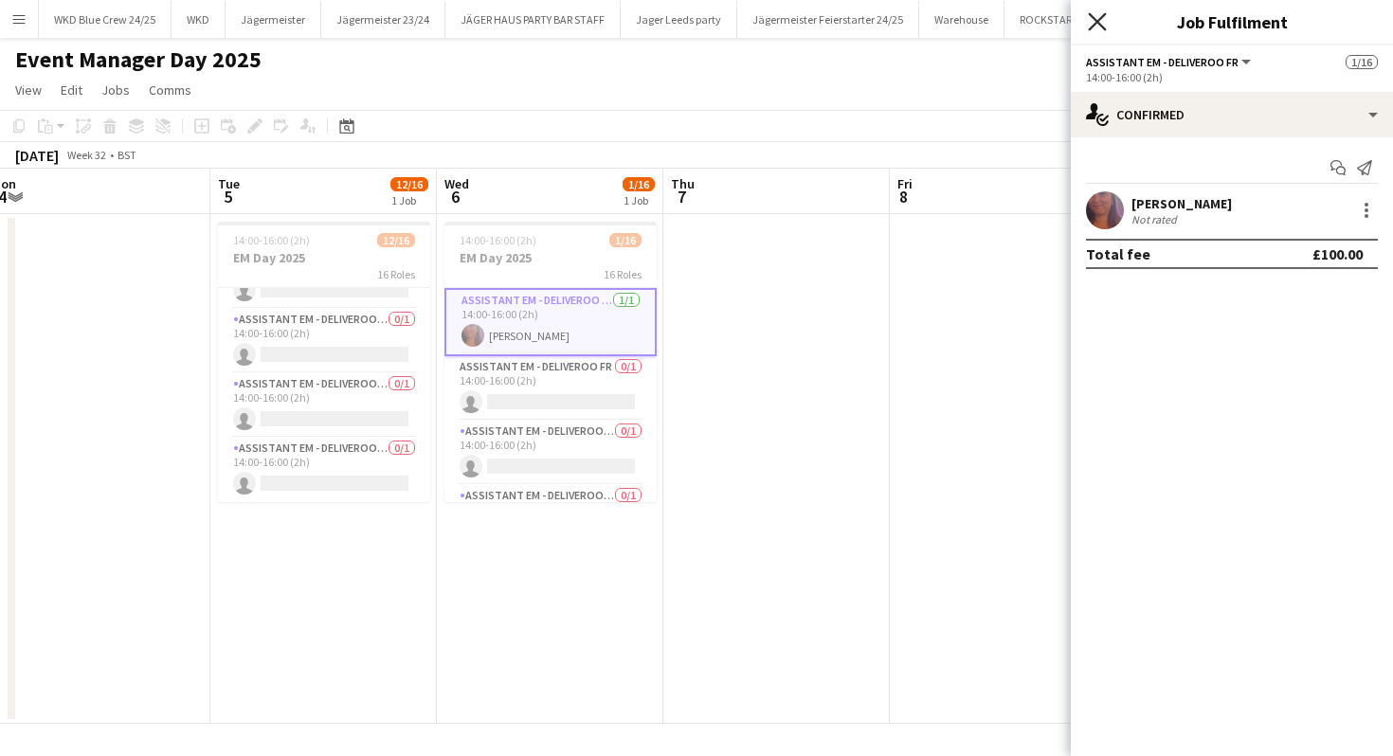
click at [1092, 19] on icon "Close pop-in" at bounding box center [1097, 21] width 18 height 18
